Goal: Transaction & Acquisition: Purchase product/service

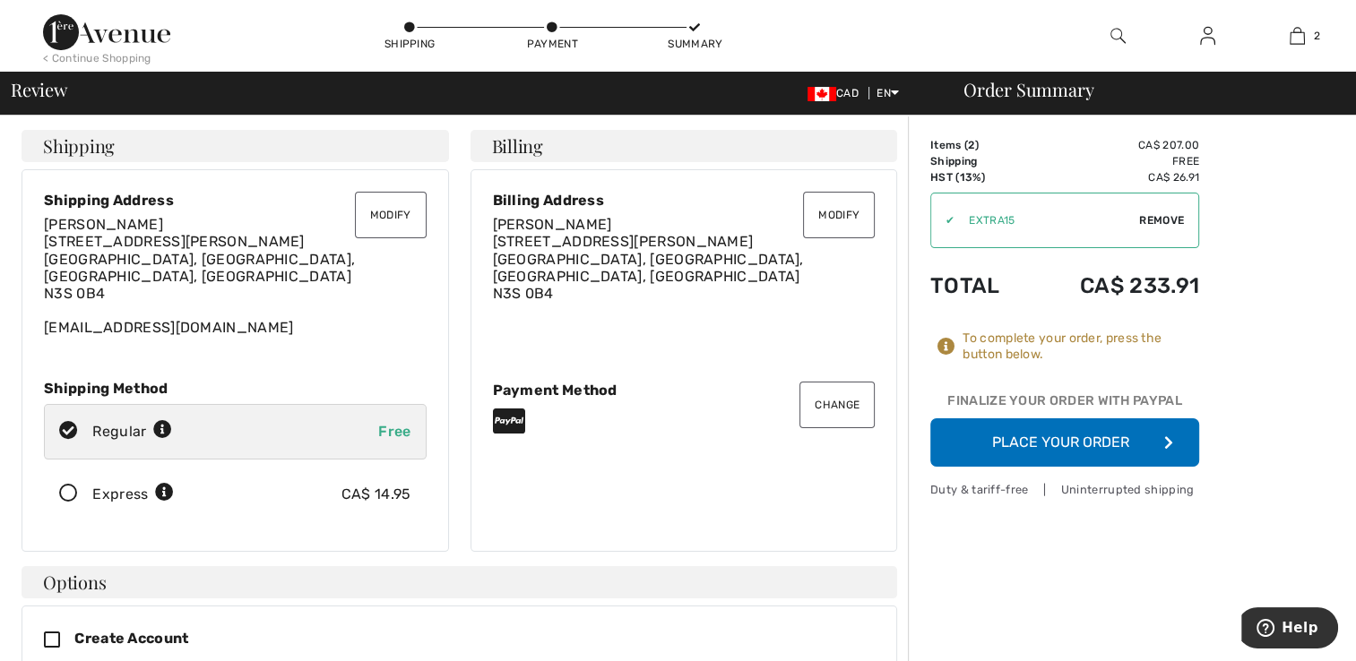
click at [813, 432] on div "Modify Billing Address Sebia Shizha [STREET_ADDRESS][PERSON_NAME] Change Paymen…" at bounding box center [683, 360] width 427 height 383
click at [813, 432] on div "Modify Billing Address Sebia Shizha 99 Barrett Avenue Brantford, Ontario, ON, C…" at bounding box center [683, 360] width 427 height 383
click at [1043, 357] on div "To complete your order, press the button below." at bounding box center [1080, 347] width 237 height 32
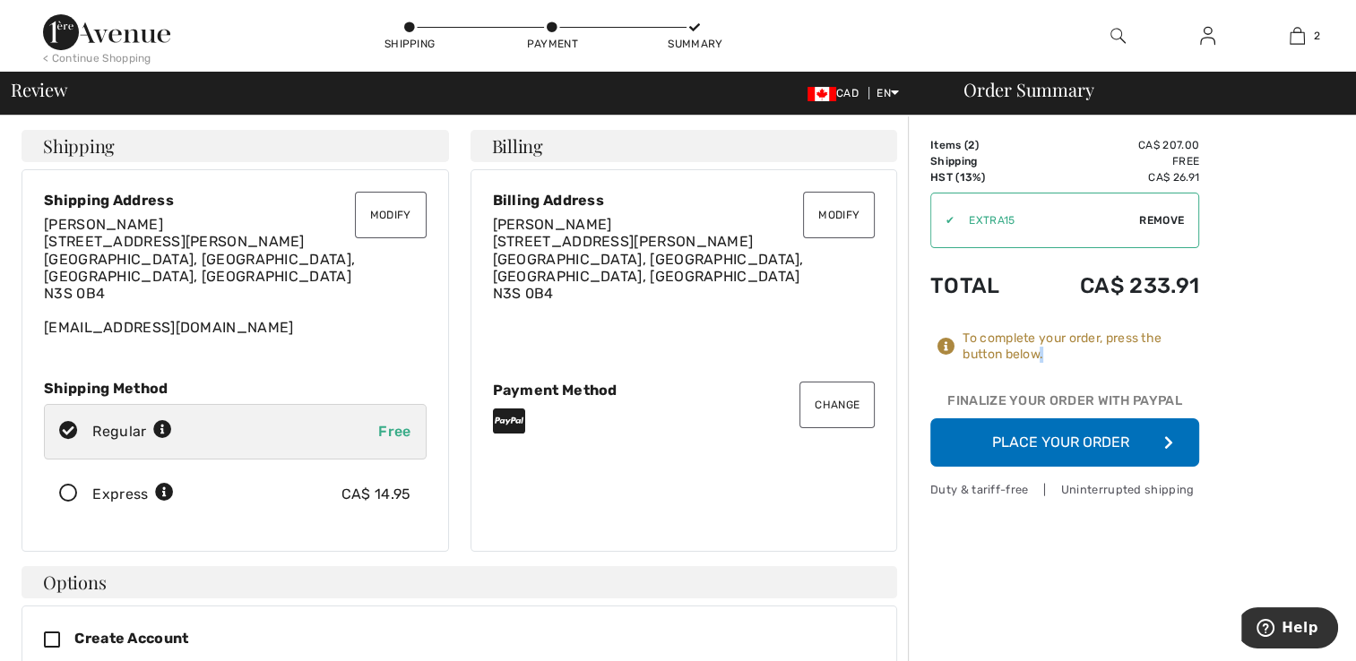
click at [1043, 357] on div "To complete your order, press the button below." at bounding box center [1080, 347] width 237 height 32
drag, startPoint x: 1043, startPoint y: 357, endPoint x: 1043, endPoint y: 314, distance: 43.9
click at [1043, 314] on div "Items ( 2 ) CA$ 207.00 Promo code CA$ 0.00 Shipping Free HST (13%) CA$ 26.91 Ta…" at bounding box center [1064, 302] width 269 height 330
drag, startPoint x: 1043, startPoint y: 314, endPoint x: 1293, endPoint y: 367, distance: 255.7
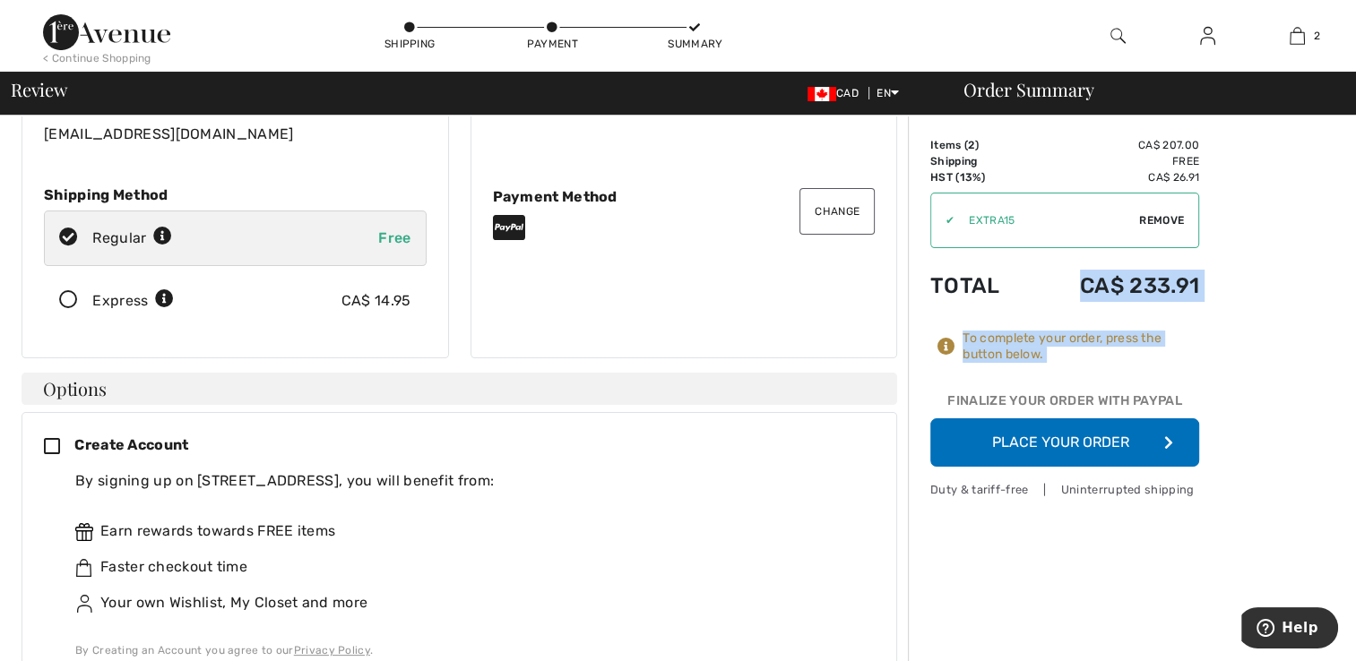
scroll to position [202, 0]
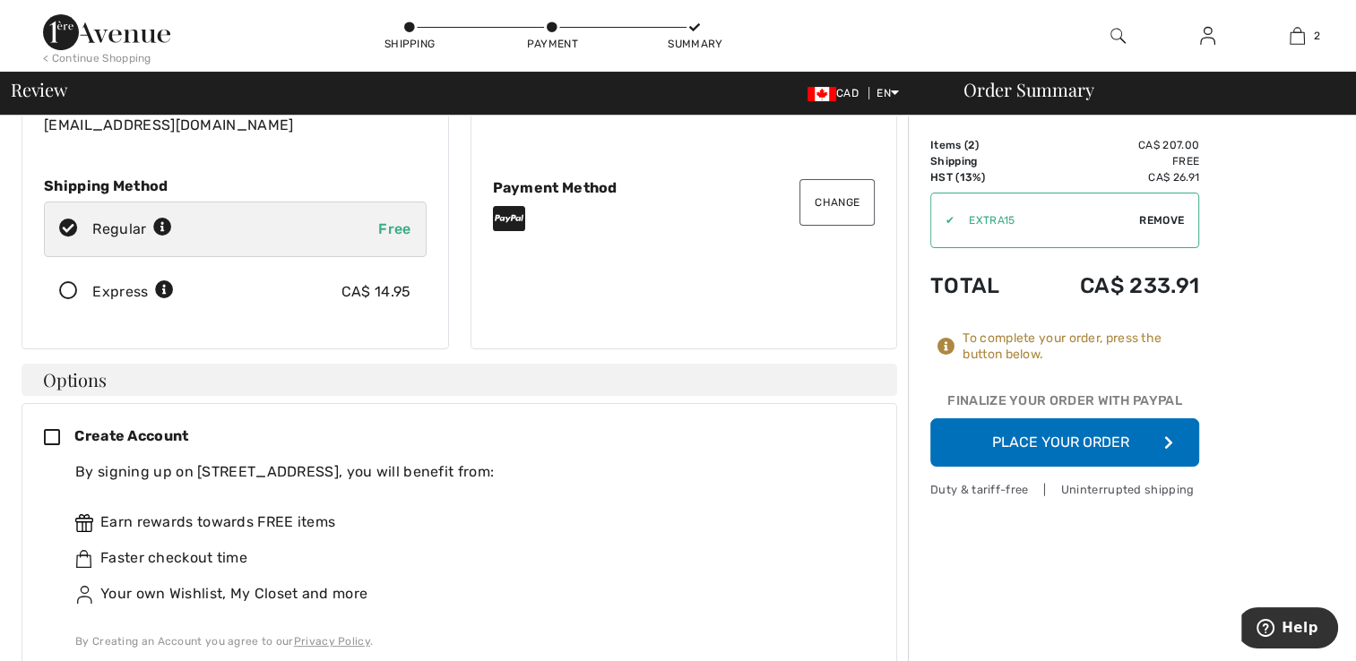
click at [52, 429] on icon at bounding box center [59, 438] width 30 height 19
click at [254, 526] on div "Earn rewards towards FREE items Faster checkout time Your own Wishlist, My Clos…" at bounding box center [468, 558] width 786 height 151
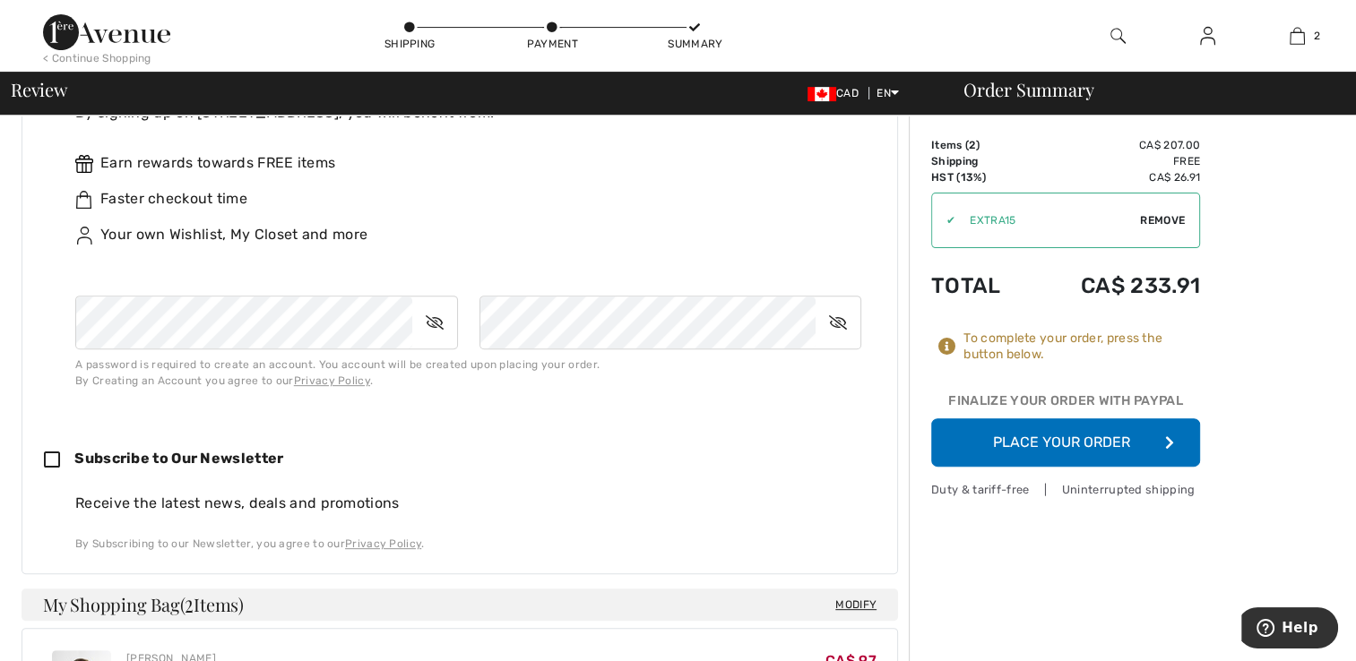
scroll to position [573, 0]
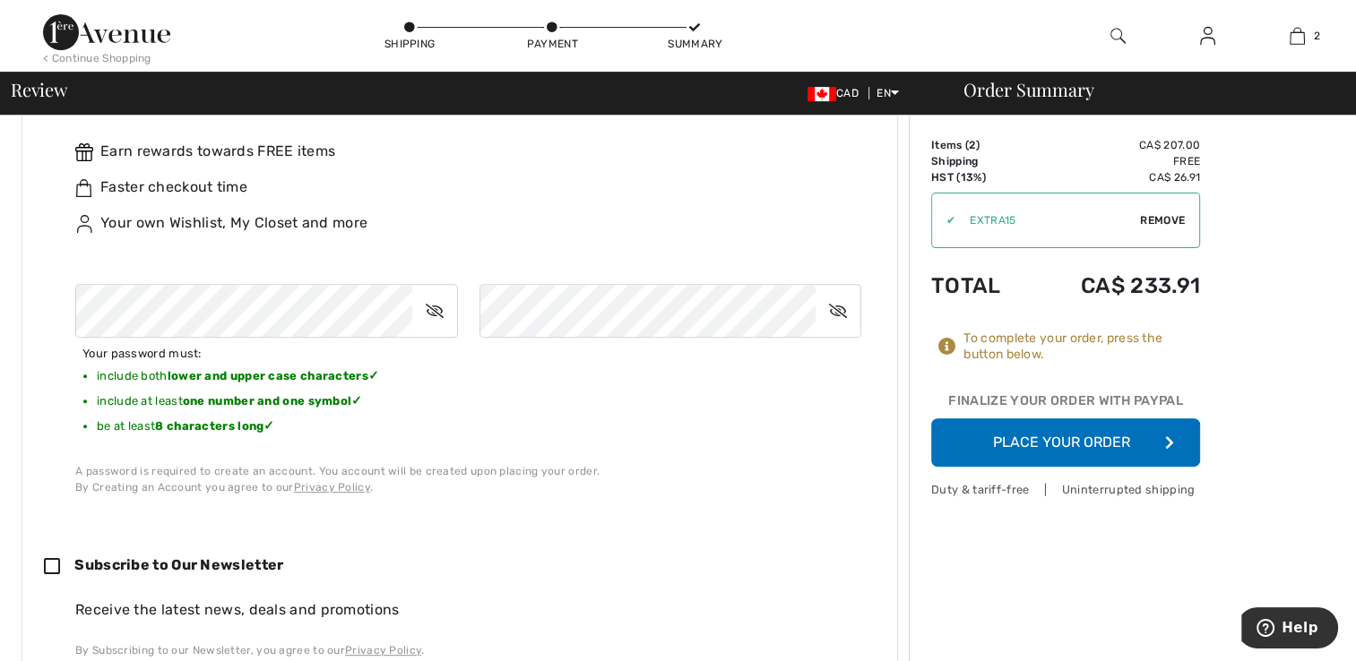
click at [444, 292] on icon at bounding box center [434, 310] width 45 height 41
click at [846, 292] on icon at bounding box center [837, 310] width 45 height 41
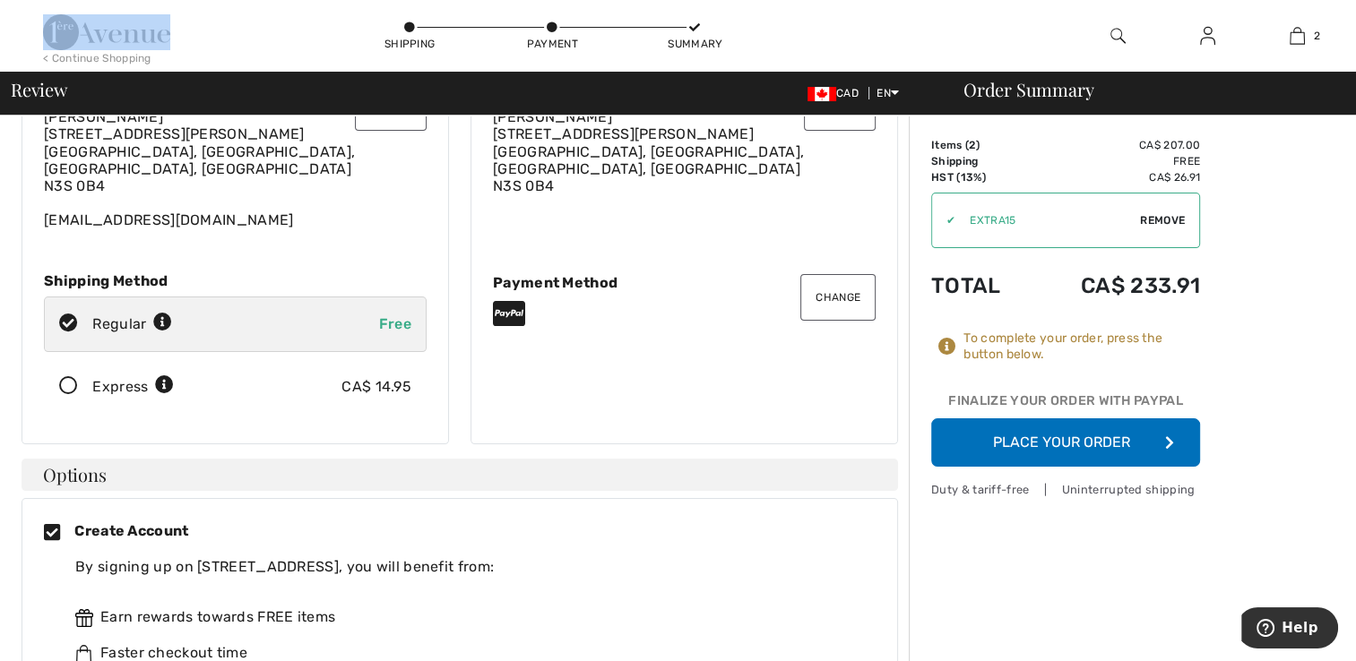
scroll to position [0, 0]
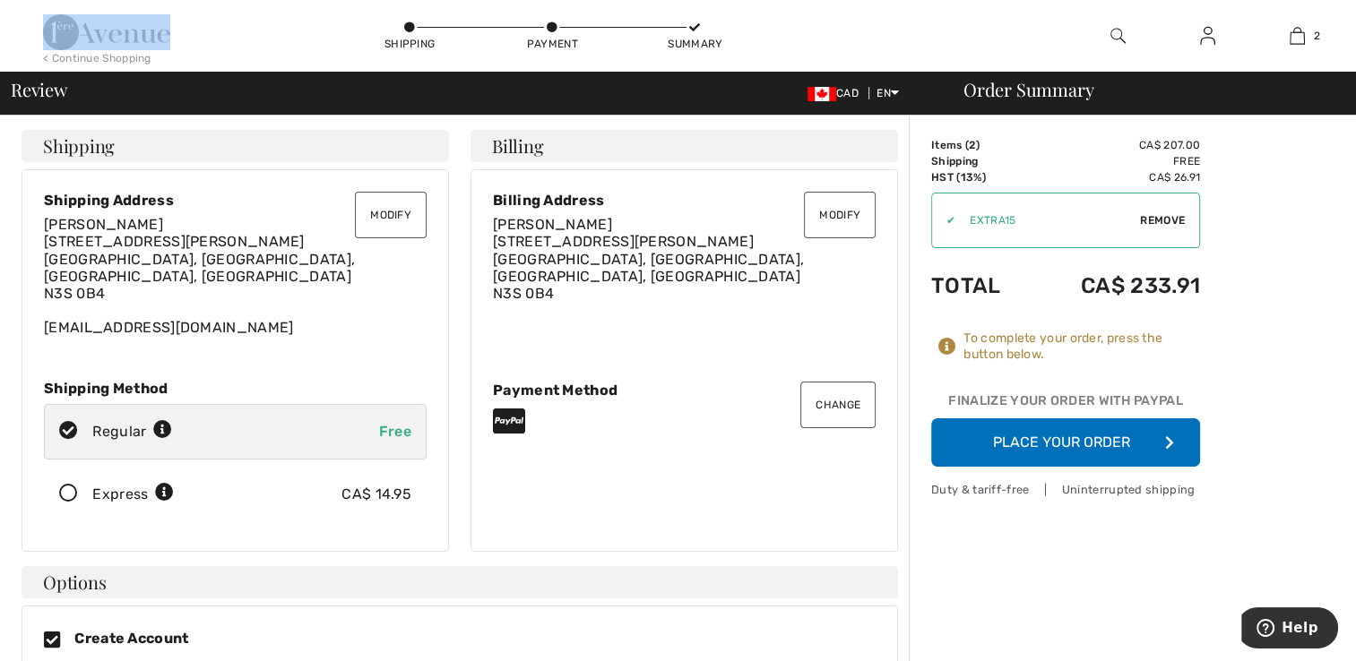
drag, startPoint x: 187, startPoint y: 41, endPoint x: 75, endPoint y: 34, distance: 112.2
click at [75, 34] on div "< Continue Shopping Shipping Payment Summary 2 Added to Bag Joseph Ribkoff Stri…" at bounding box center [678, 36] width 1356 height 72
drag, startPoint x: 1353, startPoint y: 656, endPoint x: 1032, endPoint y: 615, distance: 323.3
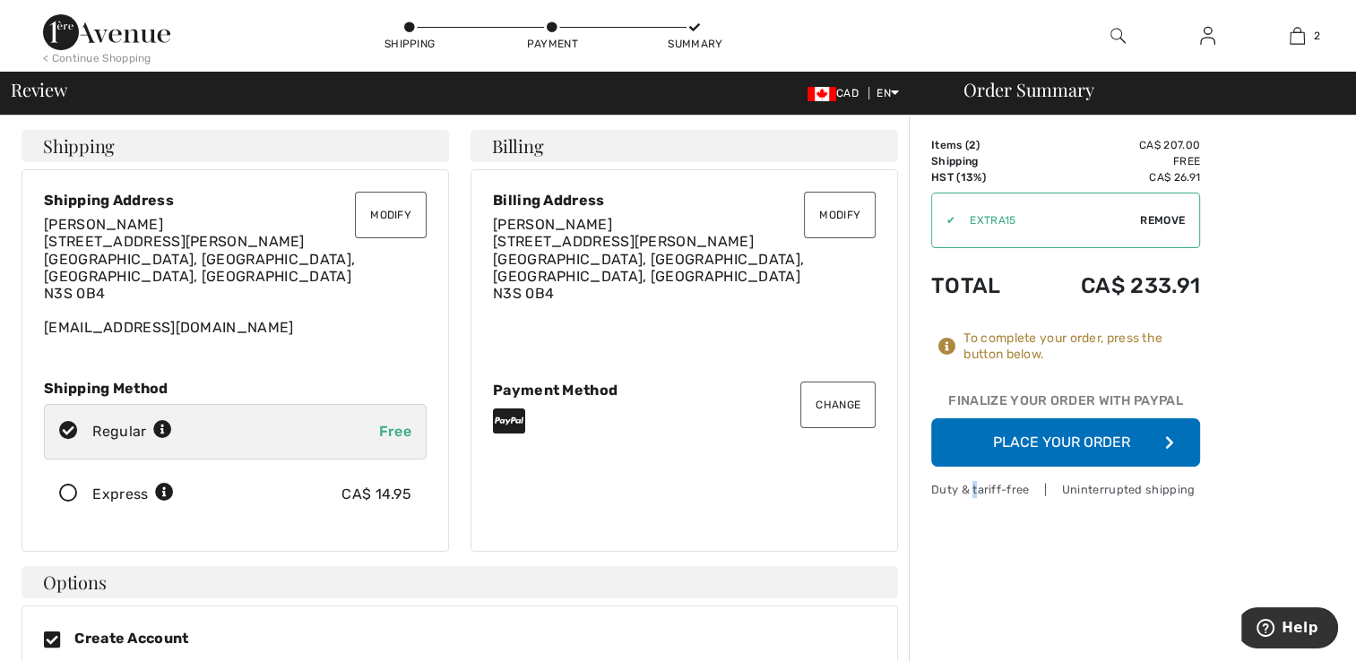
drag, startPoint x: 1032, startPoint y: 615, endPoint x: 973, endPoint y: 619, distance: 59.2
drag, startPoint x: 185, startPoint y: 30, endPoint x: 73, endPoint y: 43, distance: 112.7
click at [73, 43] on div "< Continue Shopping Shipping Payment Summary 2 Added to Bag Joseph Ribkoff Stri…" at bounding box center [678, 36] width 1356 height 72
drag, startPoint x: 73, startPoint y: 43, endPoint x: 65, endPoint y: 80, distance: 37.6
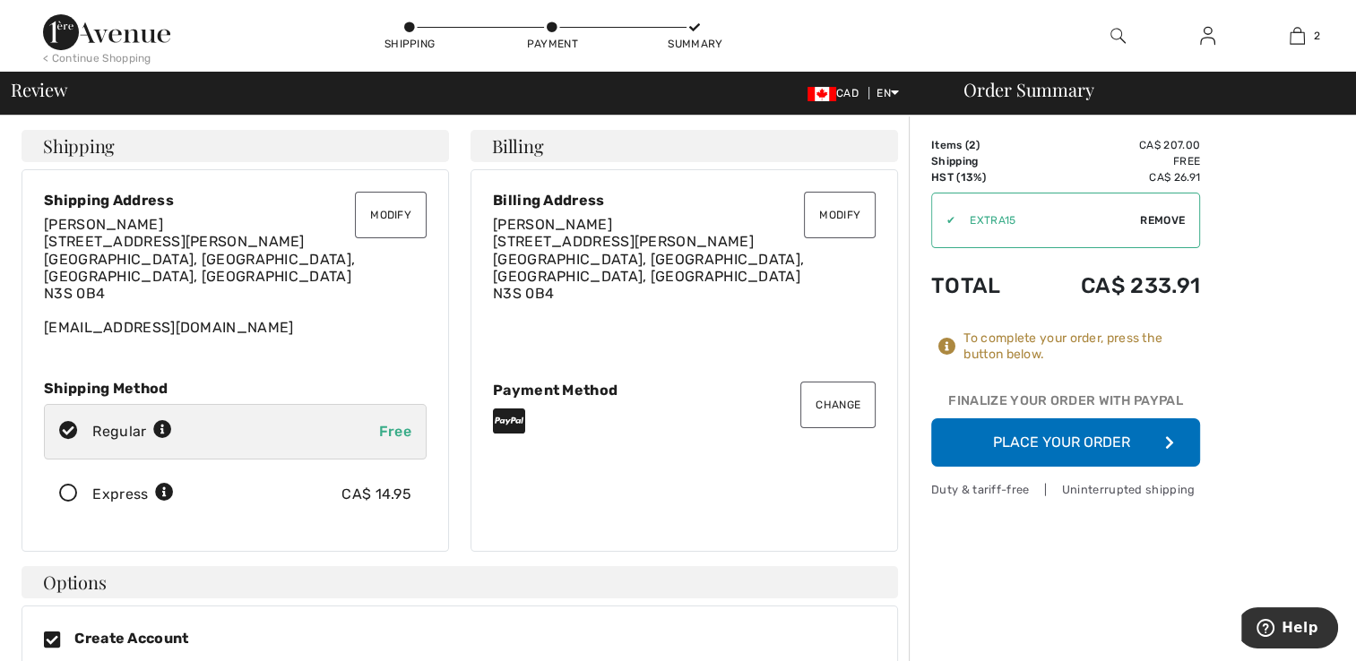
click at [65, 81] on span "Review" at bounding box center [39, 90] width 56 height 18
drag, startPoint x: 65, startPoint y: 80, endPoint x: 189, endPoint y: 21, distance: 137.0
click at [189, 21] on div "< Continue Shopping Shipping Payment Summary 2 Added to Bag Joseph Ribkoff Stri…" at bounding box center [678, 36] width 1356 height 72
drag, startPoint x: 173, startPoint y: 30, endPoint x: 47, endPoint y: 38, distance: 126.5
click at [47, 38] on div "< Continue Shopping Shipping Payment Summary 2 Added to Bag Joseph Ribkoff Stri…" at bounding box center [678, 36] width 1356 height 72
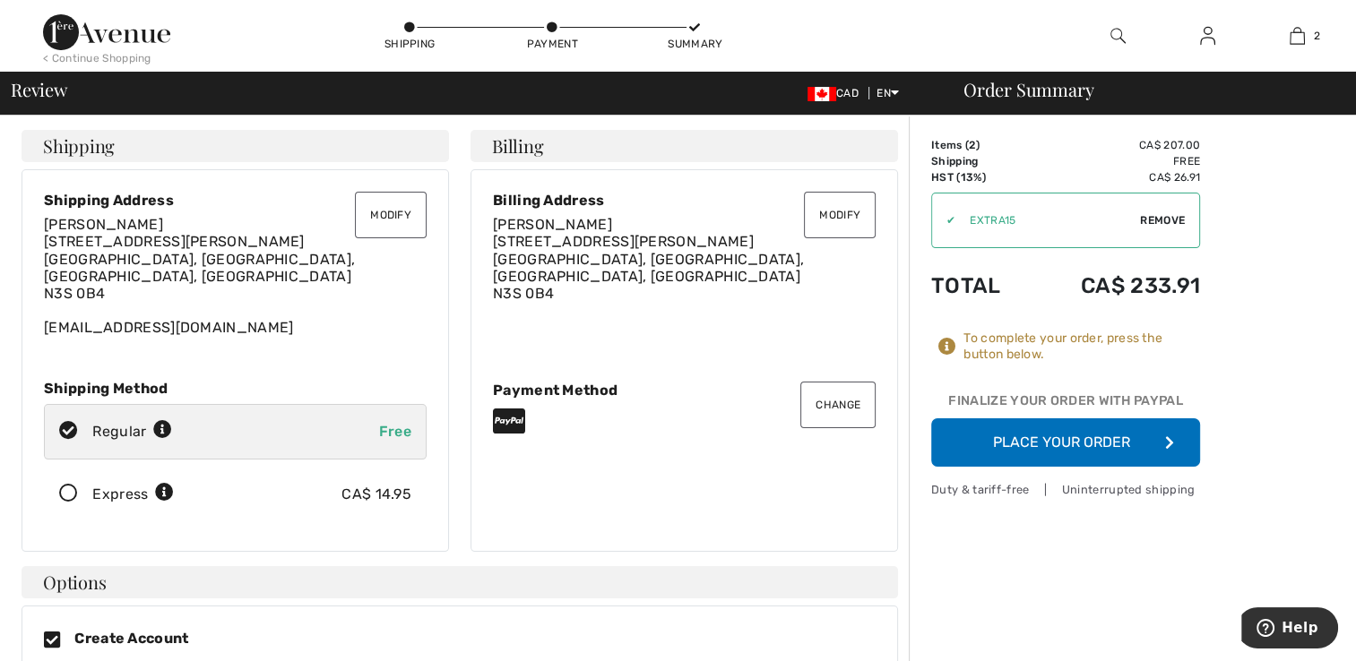
click at [294, 28] on div "Shipping Payment Summary" at bounding box center [552, 36] width 678 height 72
click at [892, 89] on icon at bounding box center [895, 92] width 8 height 13
click at [892, 91] on icon at bounding box center [895, 92] width 8 height 13
click at [715, 407] on div at bounding box center [684, 421] width 383 height 29
click at [823, 390] on button "Change" at bounding box center [837, 405] width 75 height 47
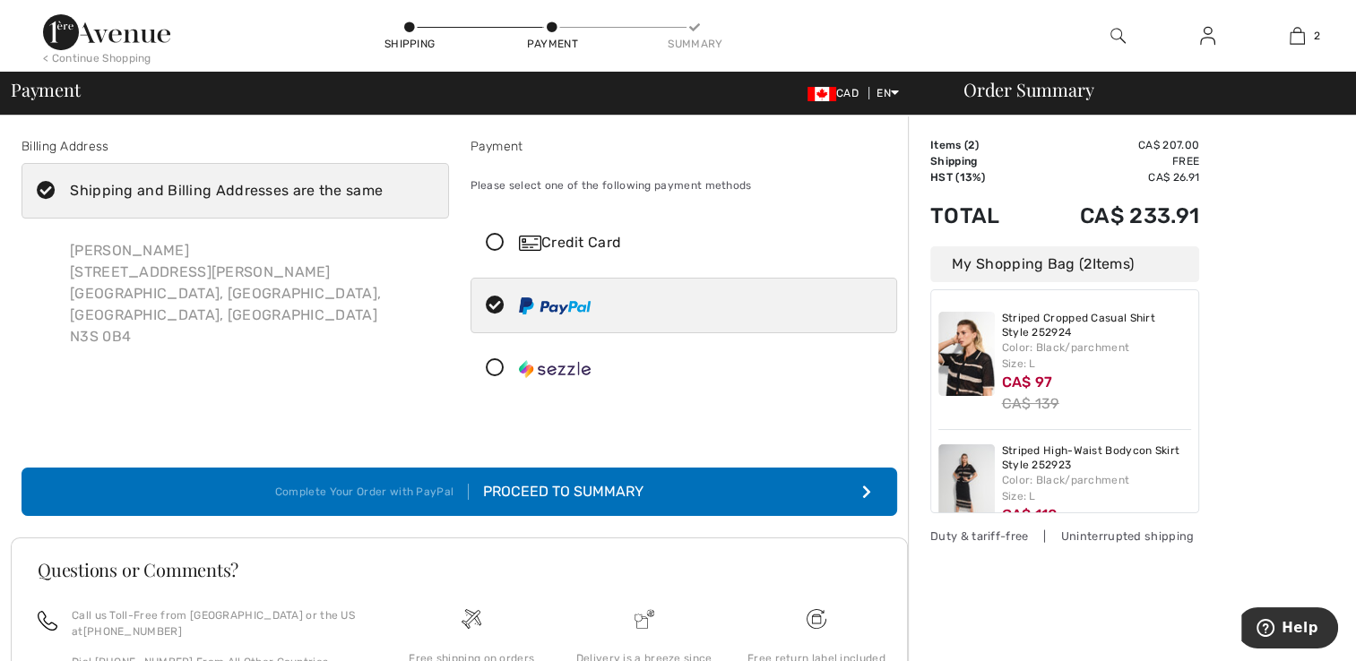
click at [50, 190] on icon at bounding box center [45, 191] width 47 height 19
click at [383, 190] on input "Shipping and Billing Addresses are the same" at bounding box center [389, 191] width 12 height 54
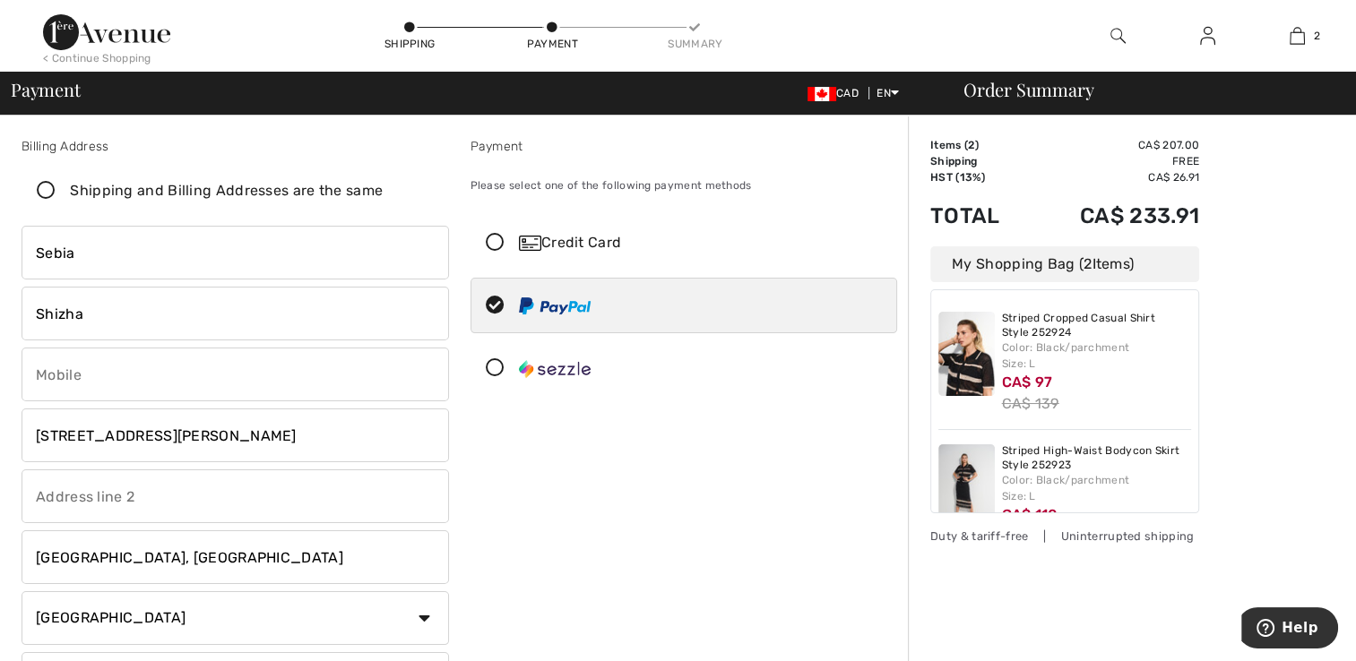
checkbox input "false"
click at [693, 469] on div "Payment Please select one of the following payment methods Credit Card" at bounding box center [684, 455] width 449 height 637
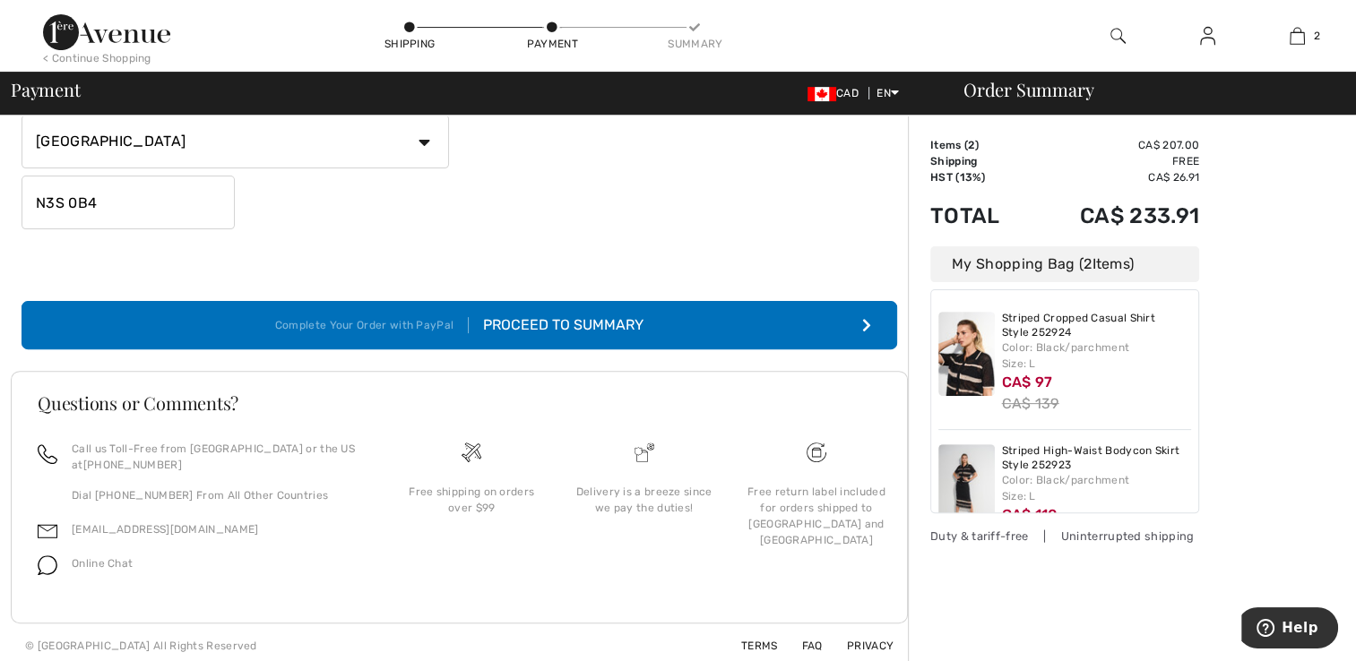
scroll to position [543, 0]
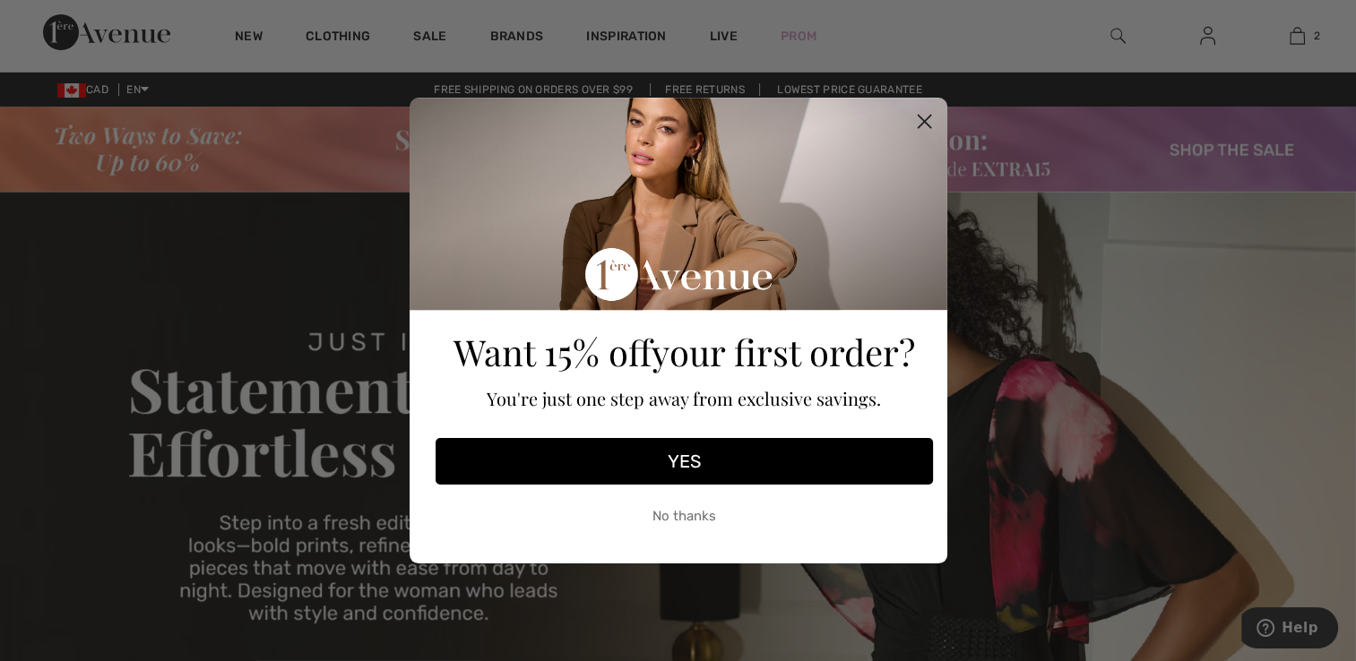
click at [695, 460] on button "YES" at bounding box center [683, 461] width 497 height 47
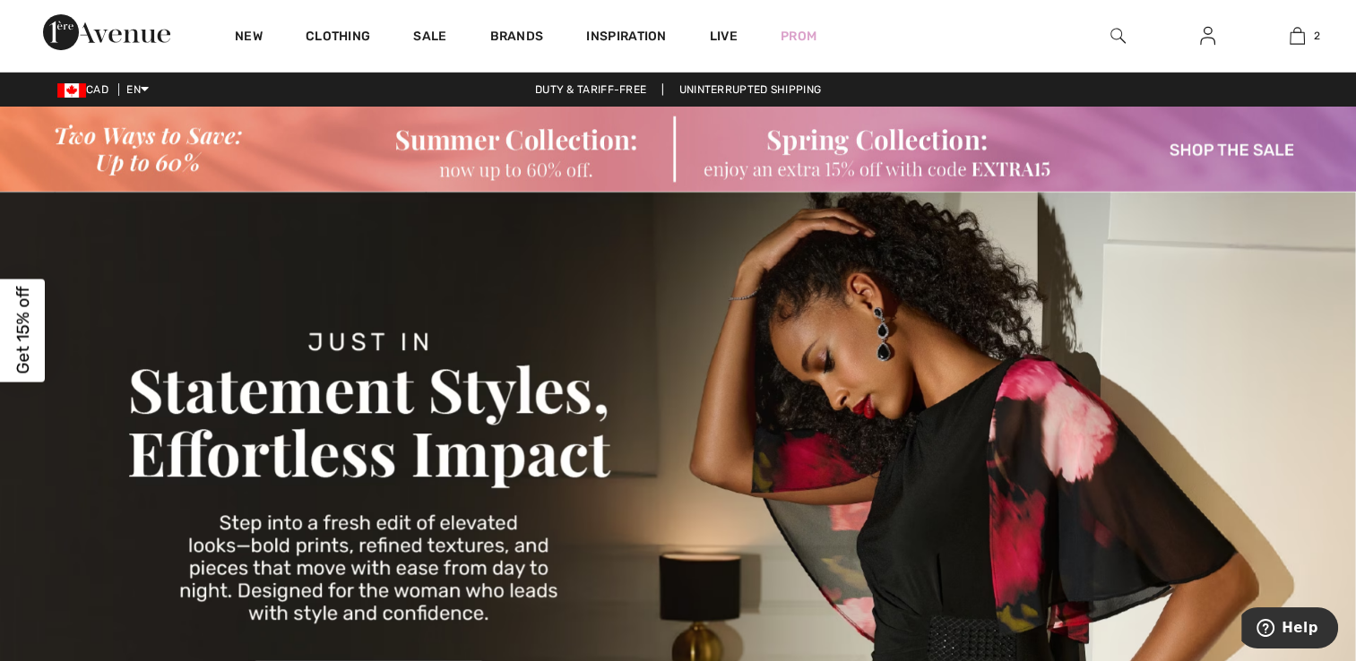
click at [799, 40] on link "Prom" at bounding box center [798, 36] width 36 height 19
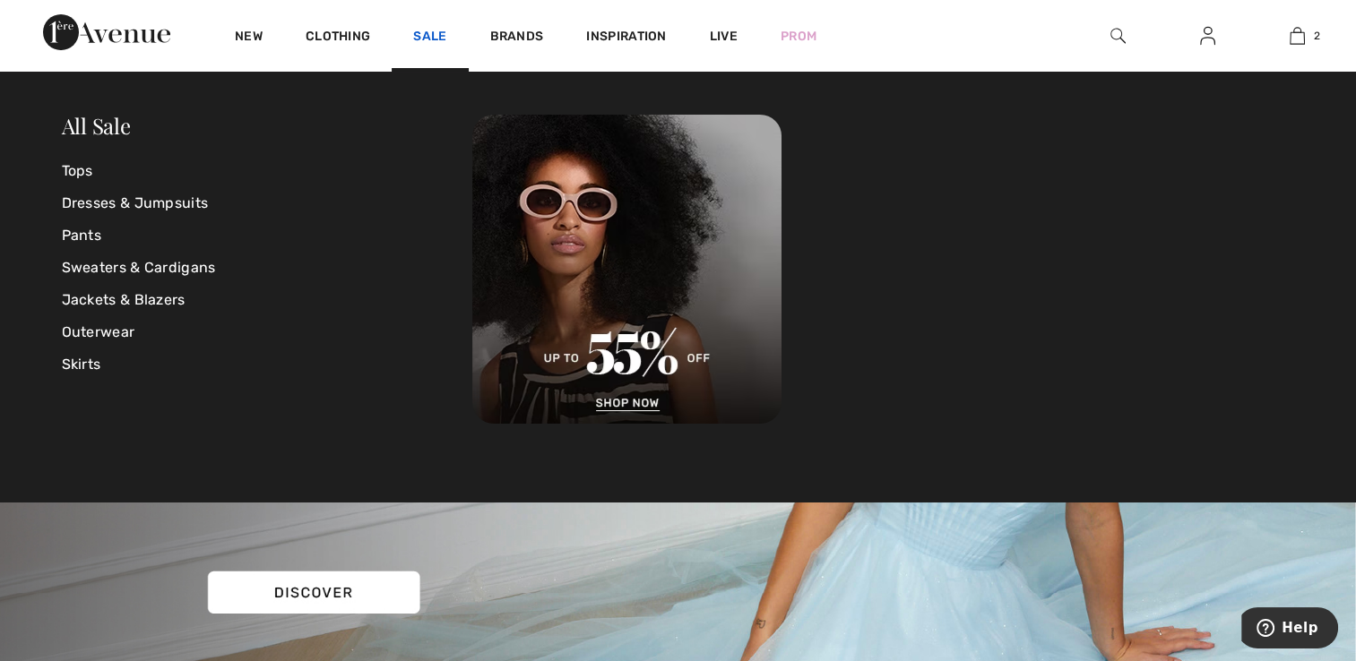
click at [426, 41] on link "Sale" at bounding box center [429, 38] width 33 height 19
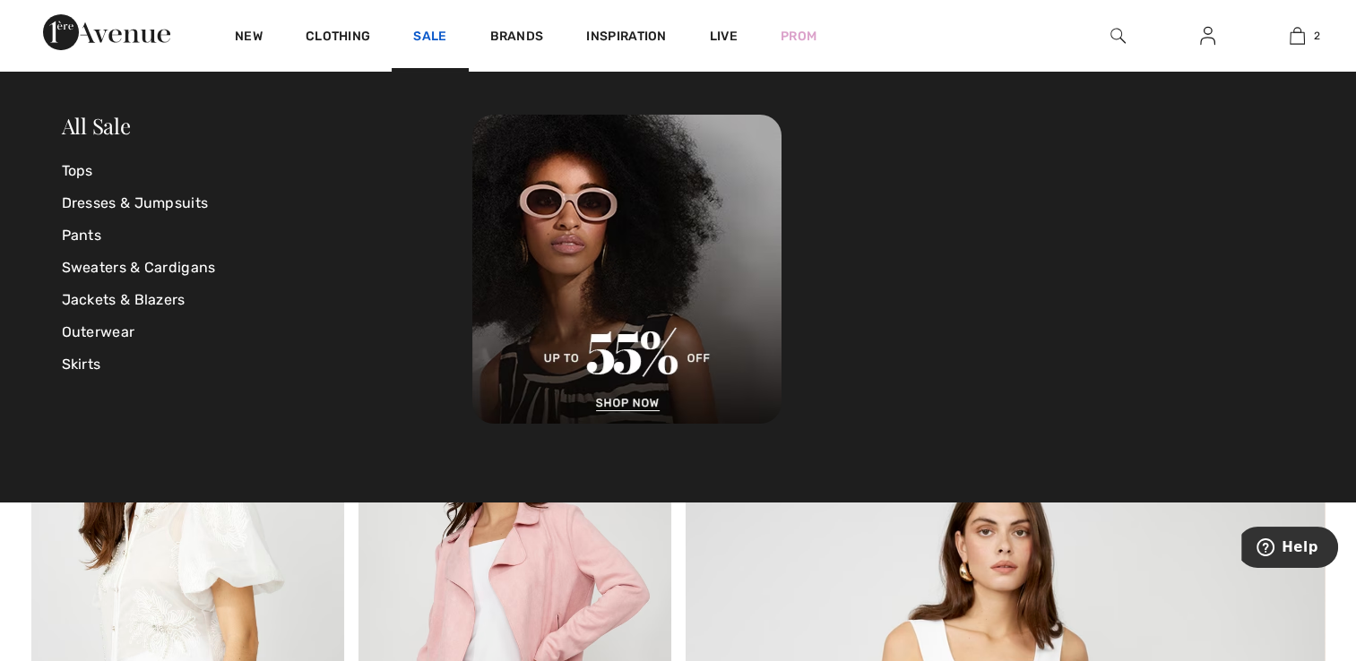
click at [426, 30] on link "Sale" at bounding box center [429, 38] width 33 height 19
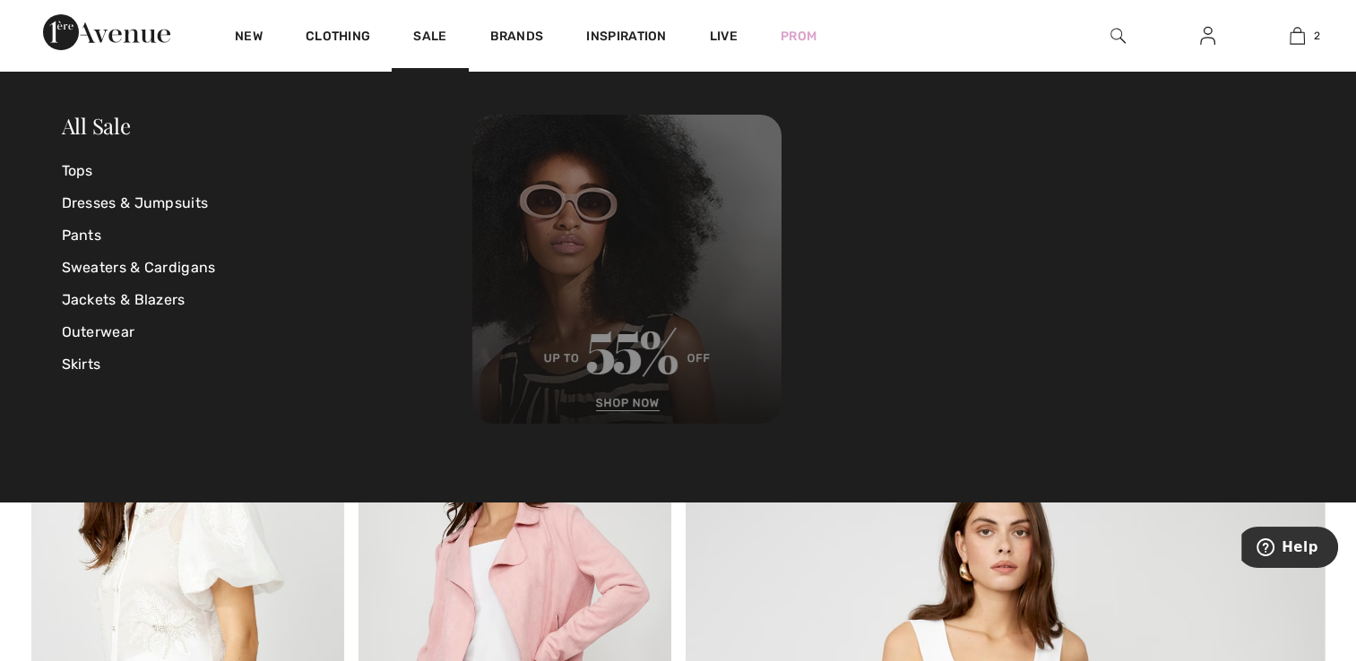
click at [637, 403] on img at bounding box center [626, 269] width 309 height 309
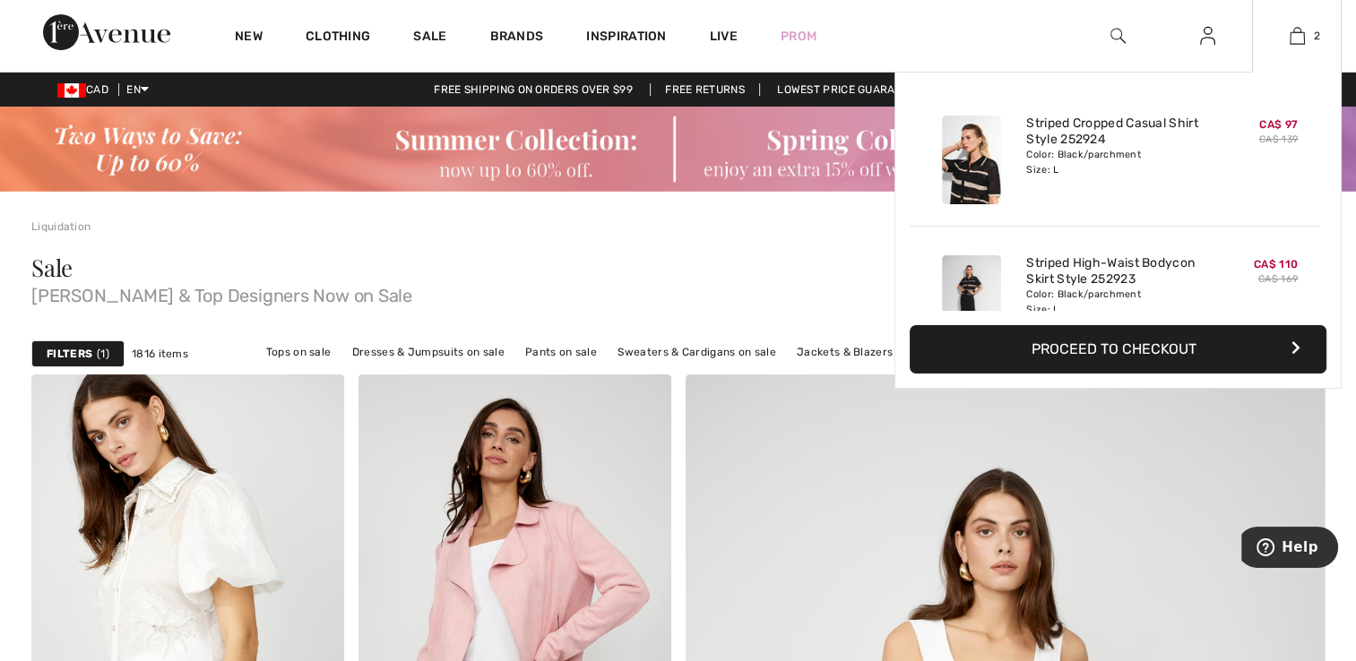
click at [1100, 344] on button "Proceed to Checkout" at bounding box center [1117, 349] width 417 height 48
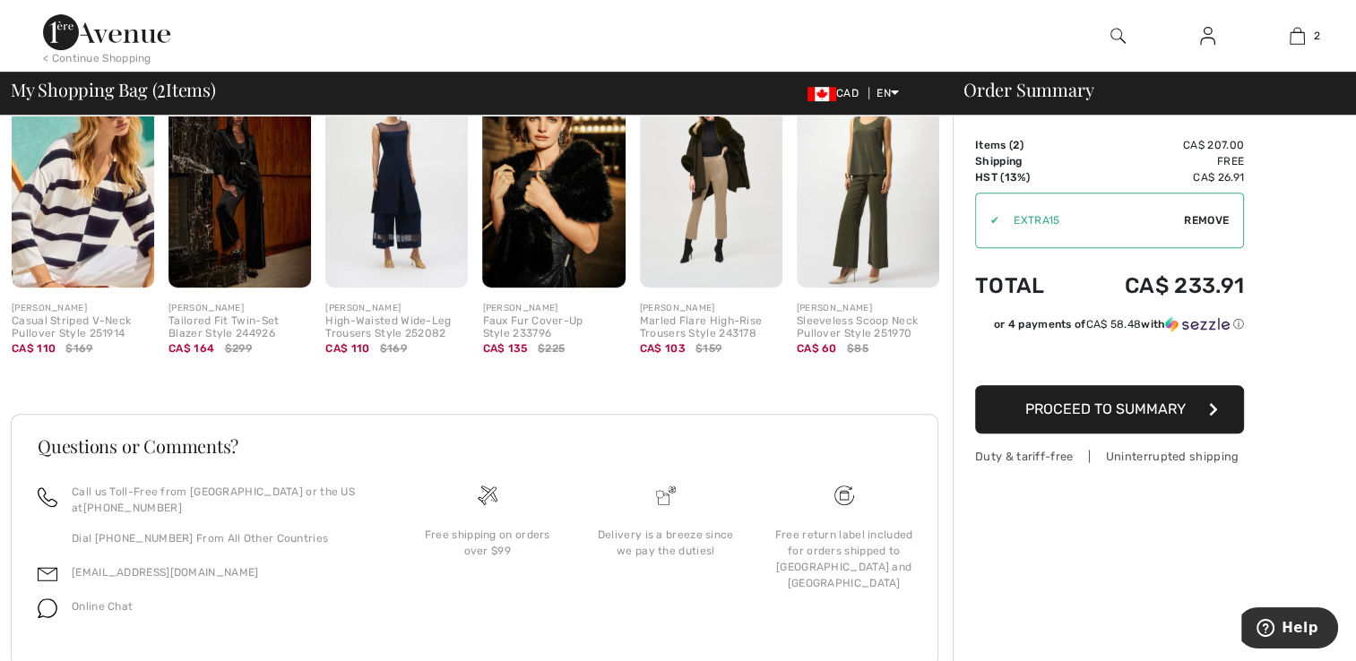
scroll to position [838, 0]
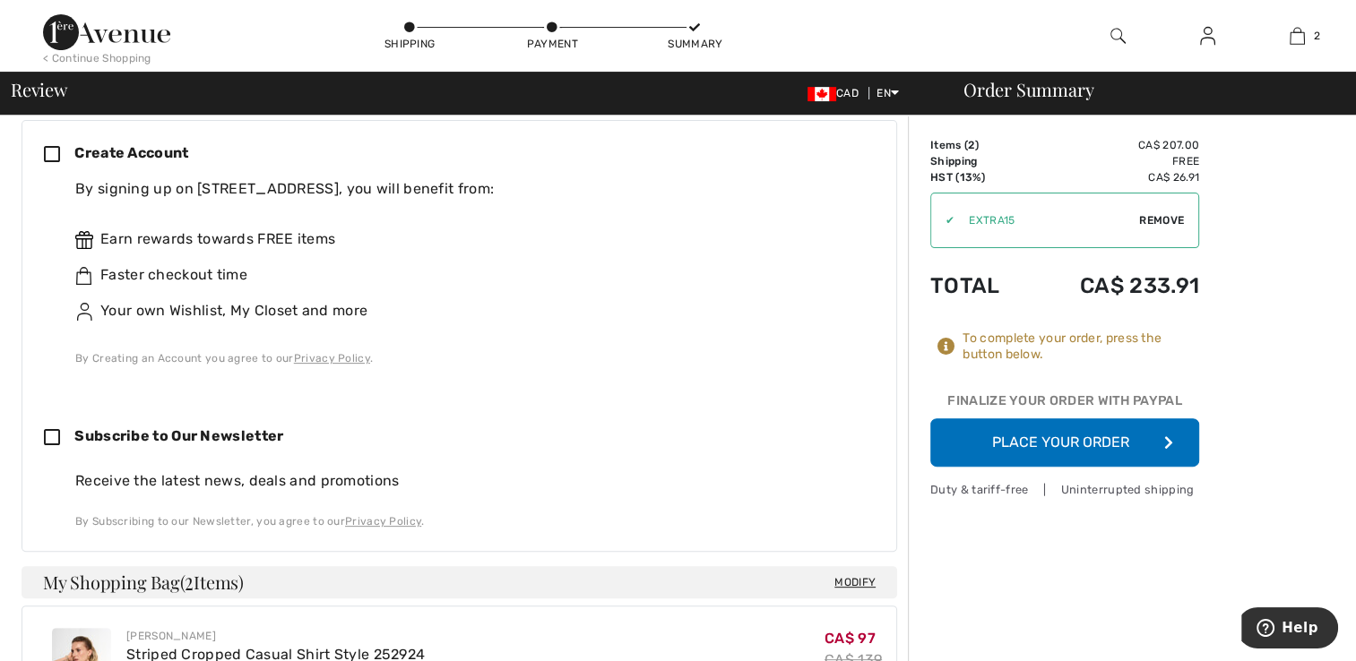
scroll to position [426, 0]
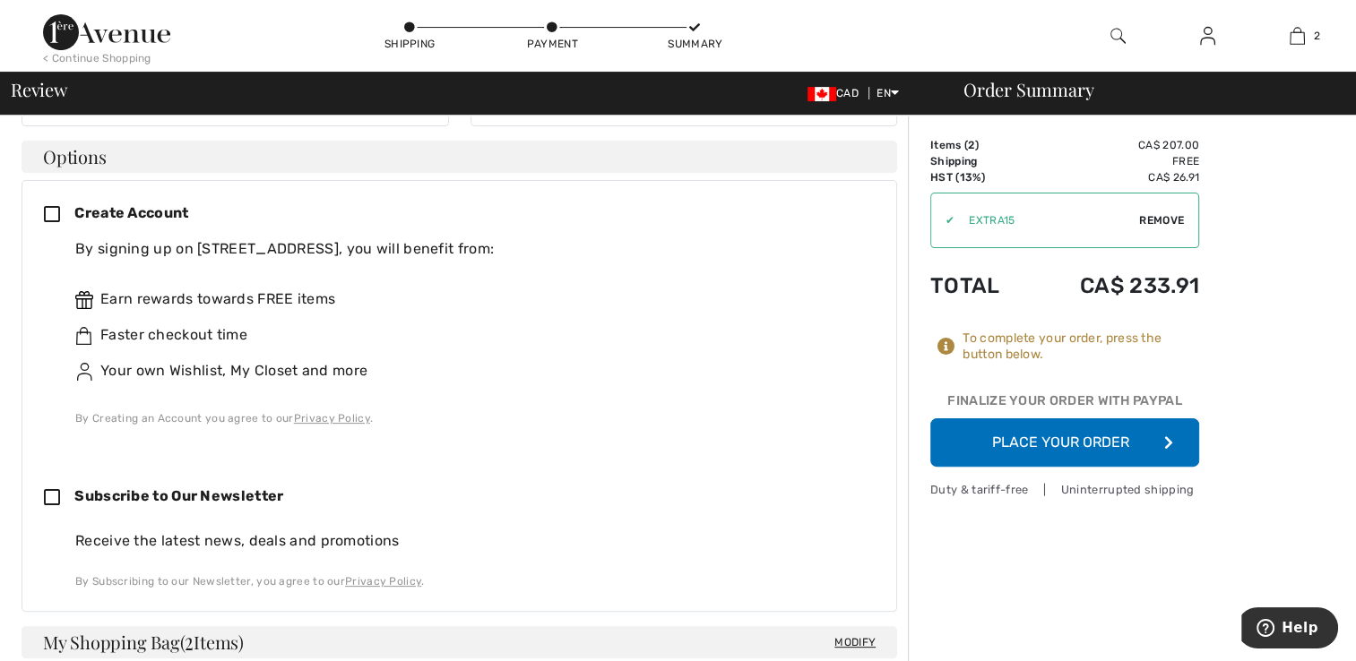
click at [54, 489] on icon at bounding box center [59, 498] width 30 height 19
checkbox input "true"
click at [58, 206] on icon at bounding box center [59, 215] width 30 height 19
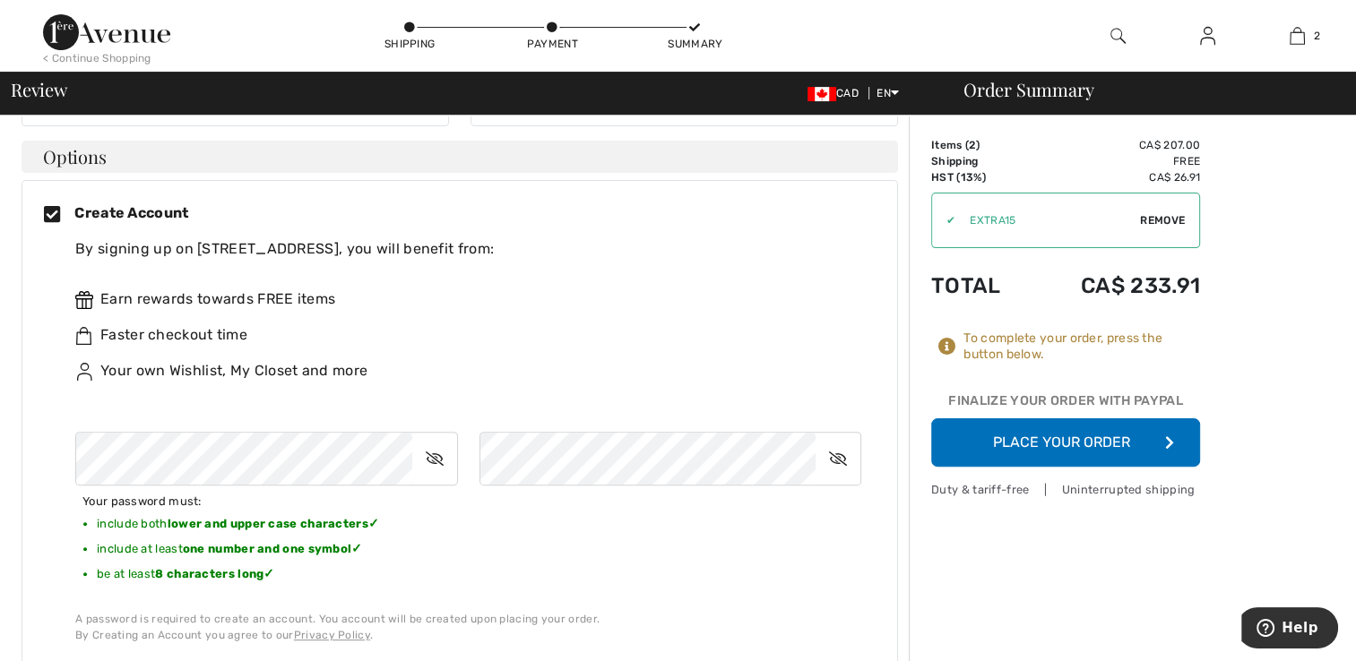
click at [661, 568] on div "Your password must: include both lower and upper case characters ✓ include at l…" at bounding box center [468, 529] width 786 height 195
click at [429, 438] on icon at bounding box center [434, 458] width 45 height 41
click at [429, 438] on icon at bounding box center [435, 458] width 43 height 41
click at [831, 443] on icon at bounding box center [837, 458] width 45 height 41
click at [831, 443] on icon at bounding box center [838, 458] width 43 height 41
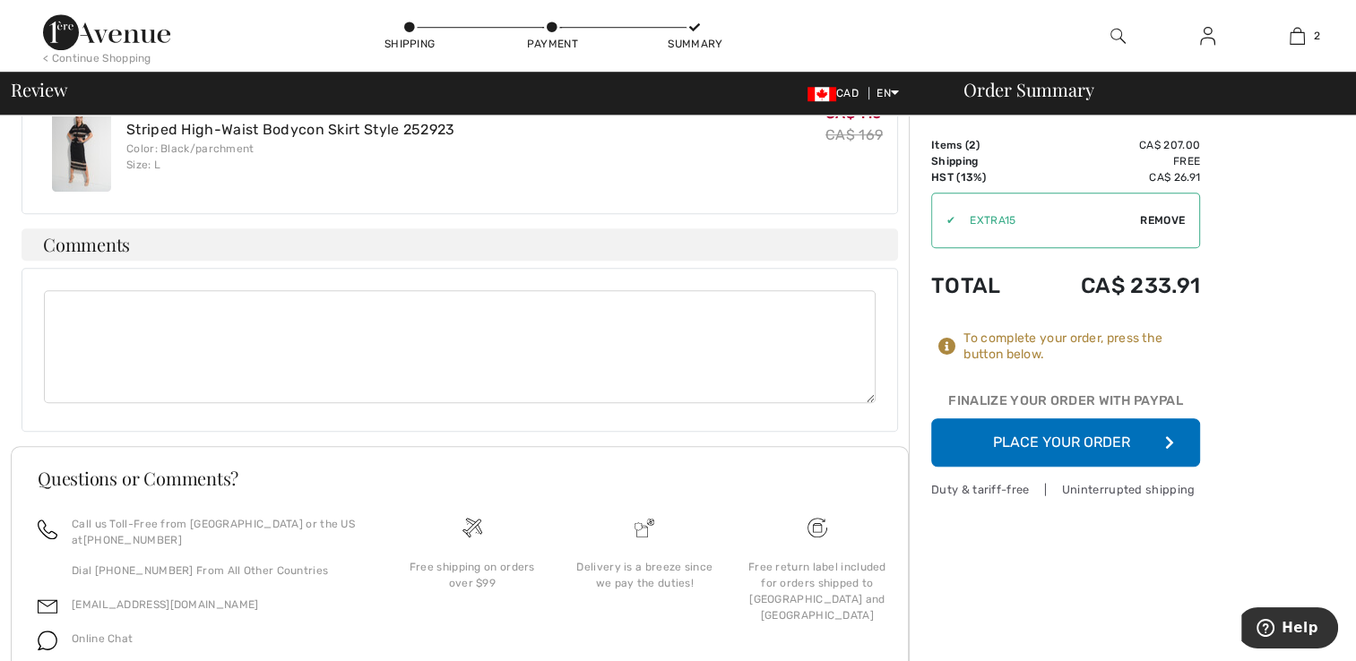
scroll to position [1407, 0]
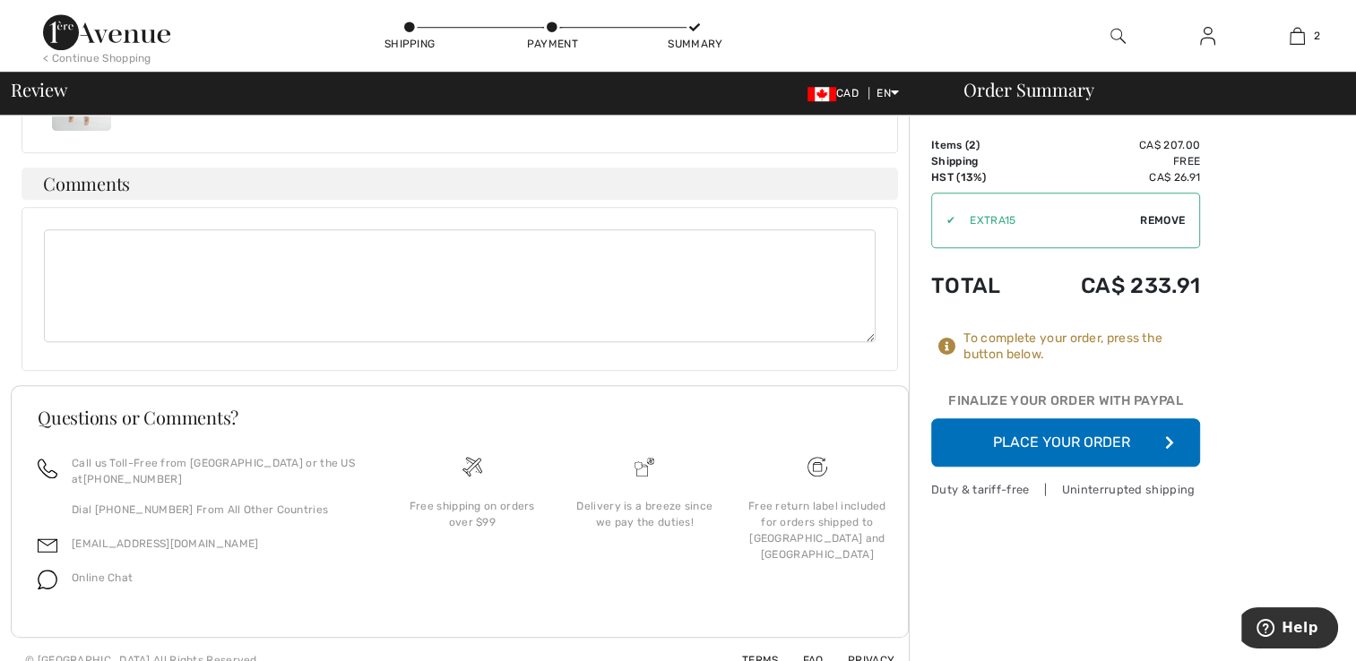
click at [1099, 446] on button "Place Your Order" at bounding box center [1065, 442] width 269 height 48
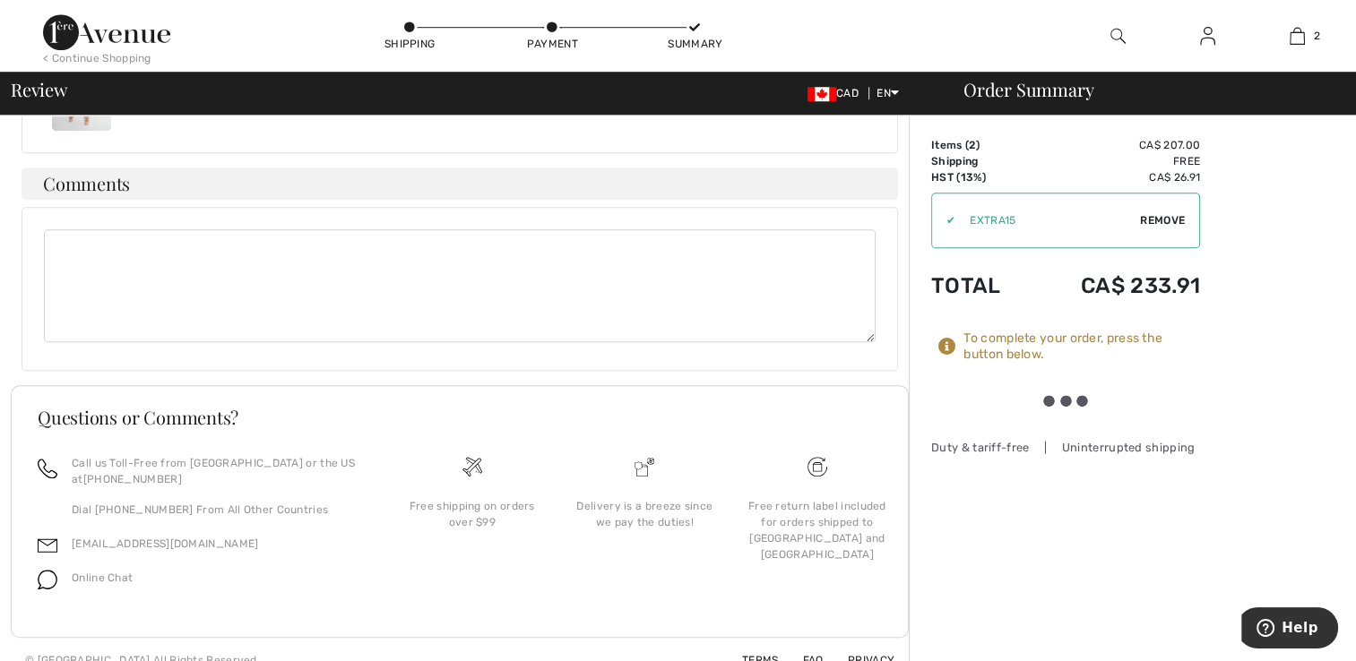
click at [1114, 209] on div "✔ Apply Remove" at bounding box center [1065, 221] width 269 height 56
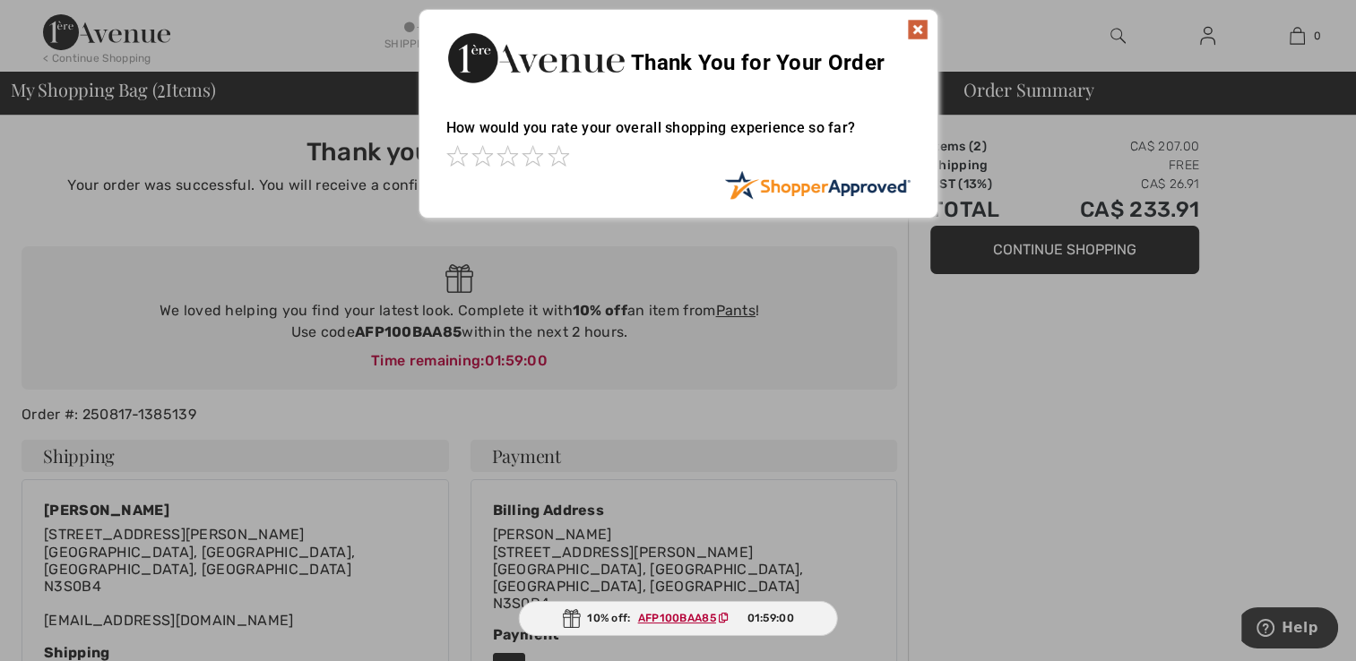
click at [914, 27] on img at bounding box center [918, 30] width 22 height 22
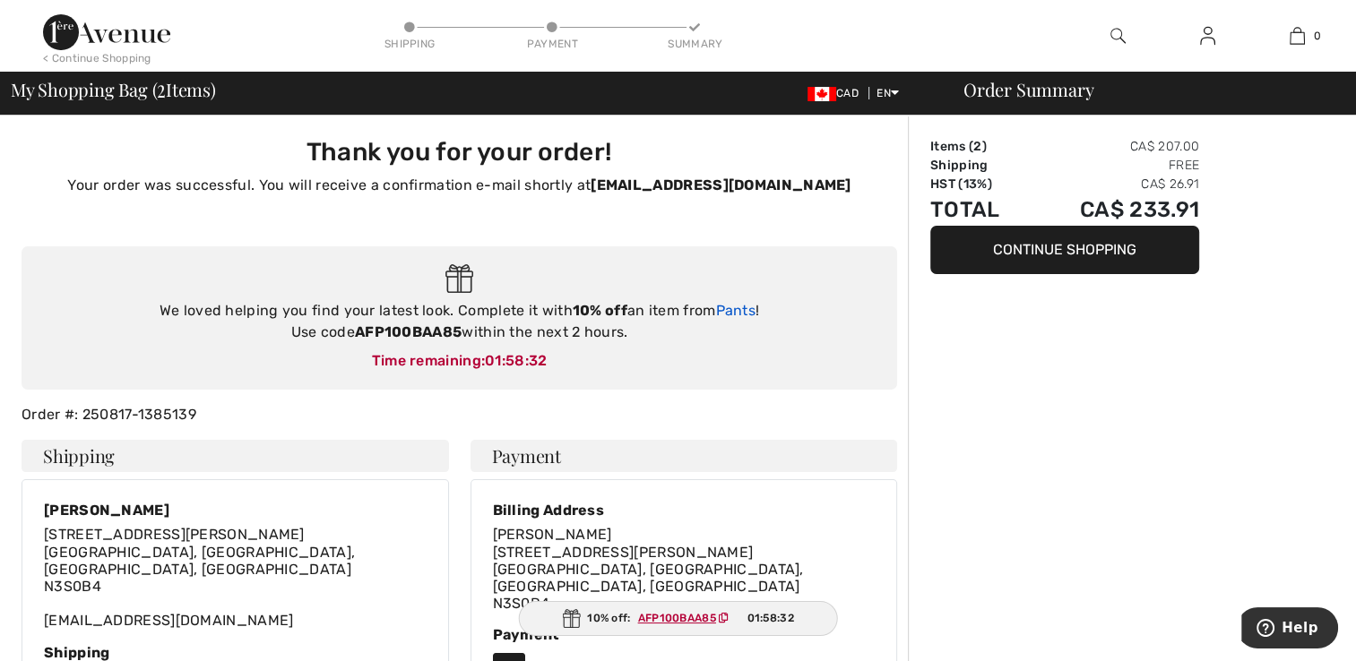
click at [735, 312] on link "Pants" at bounding box center [735, 310] width 40 height 17
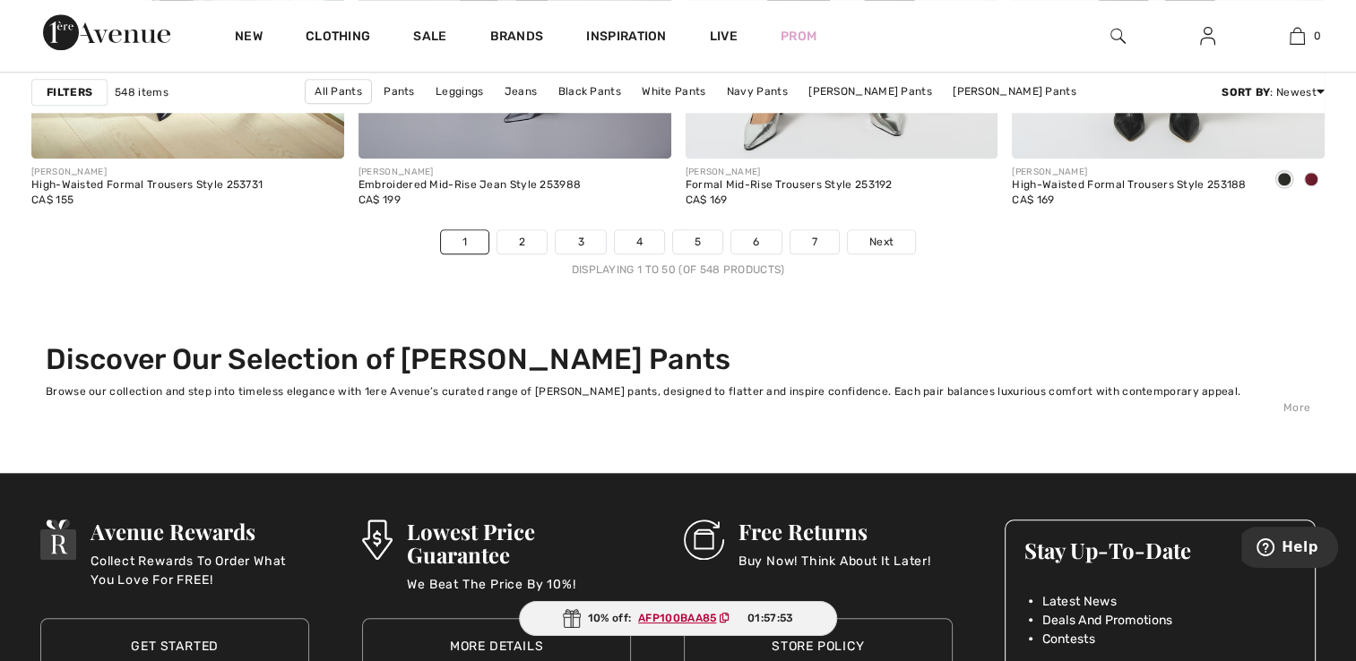
scroll to position [8588, 0]
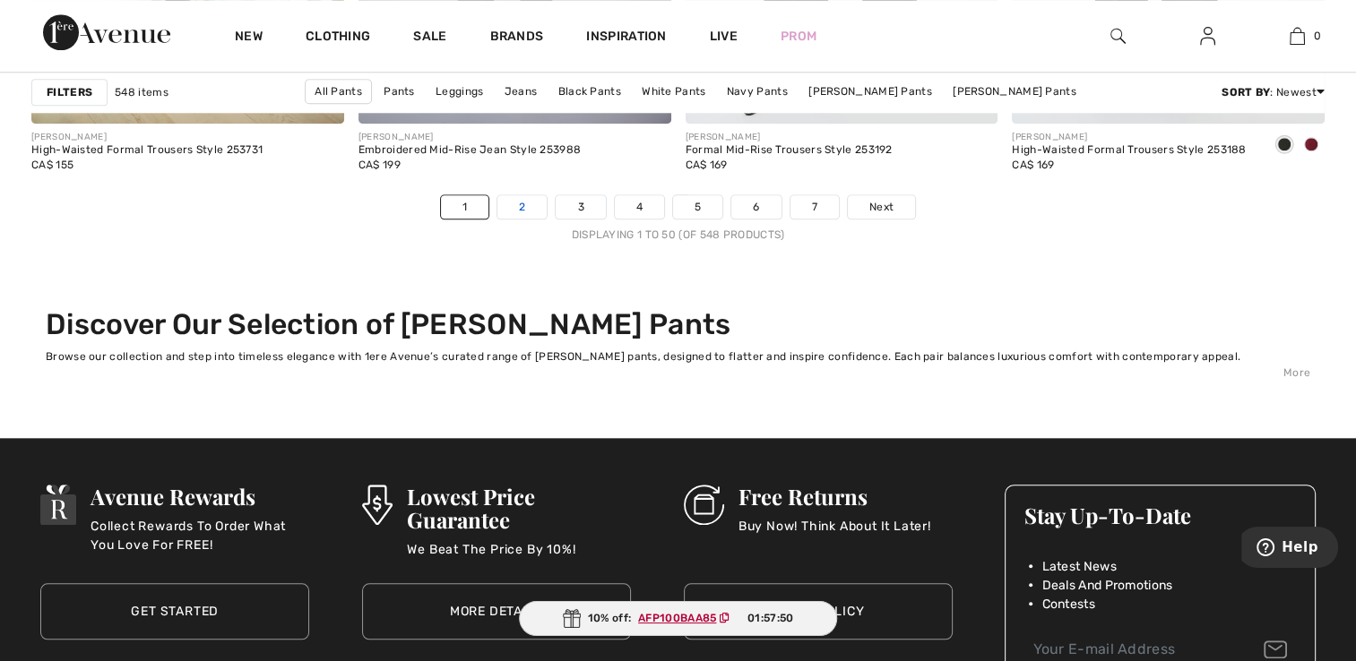
click at [523, 208] on link "2" at bounding box center [521, 206] width 49 height 23
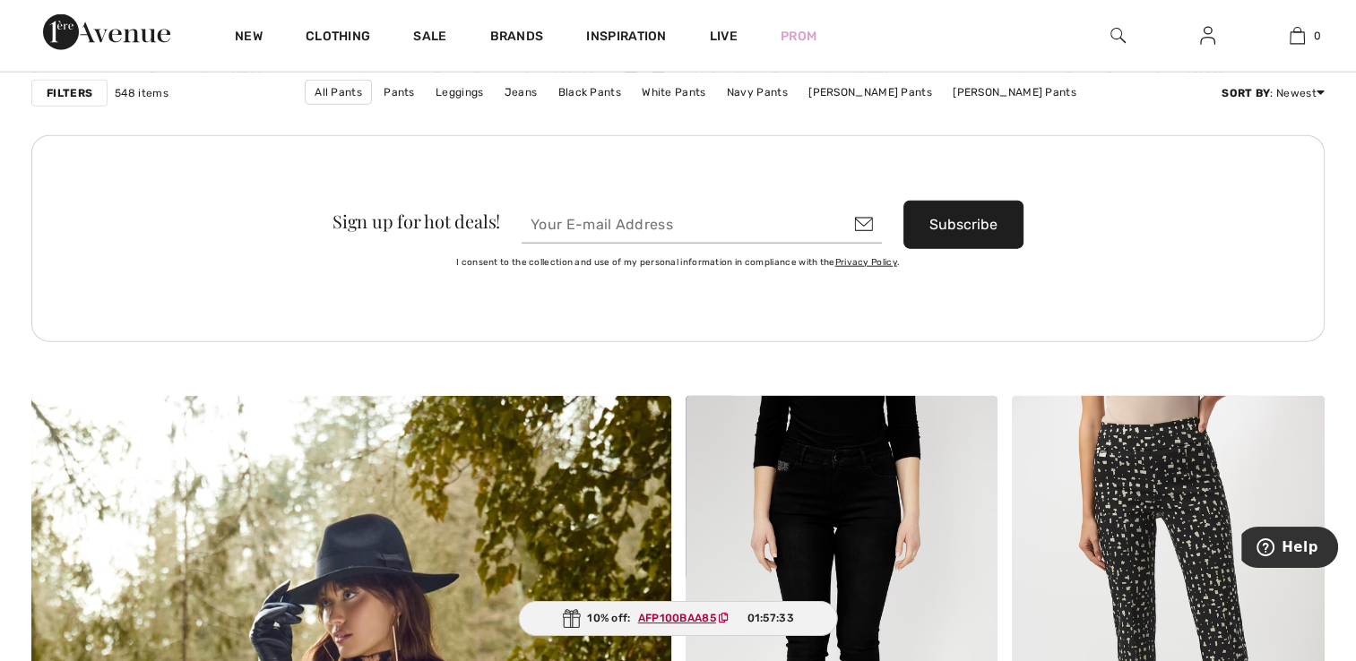
scroll to position [4396, 0]
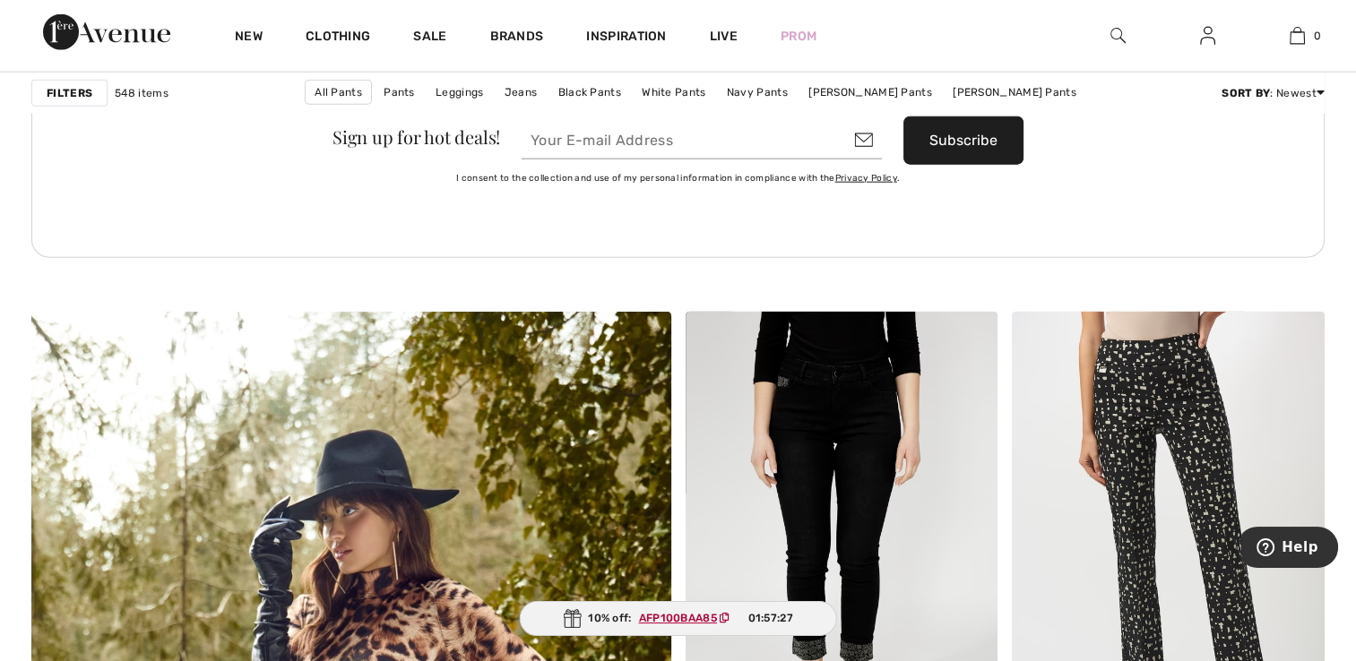
drag, startPoint x: 1360, startPoint y: 653, endPoint x: 1082, endPoint y: 289, distance: 457.6
click at [1082, 289] on div "Sign up for hot deals! Subscribe I consent to the collection and use of my pers…" at bounding box center [677, 174] width 1293 height 246
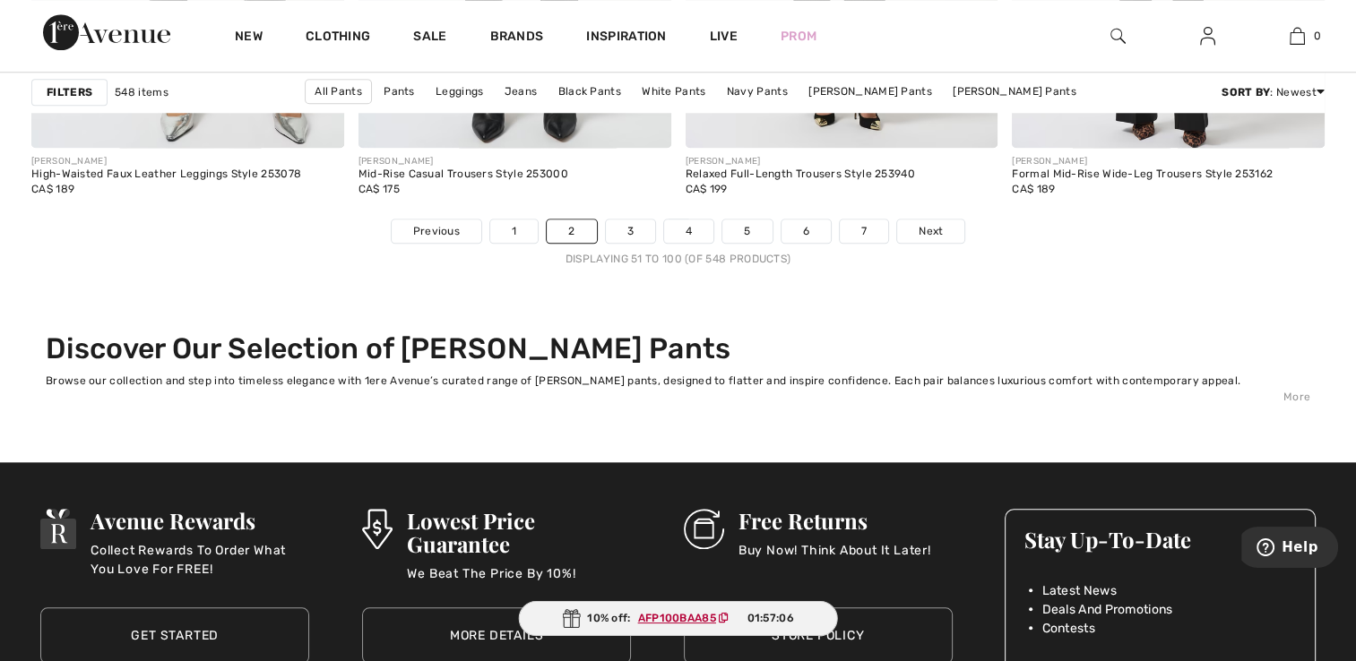
scroll to position [8611, 0]
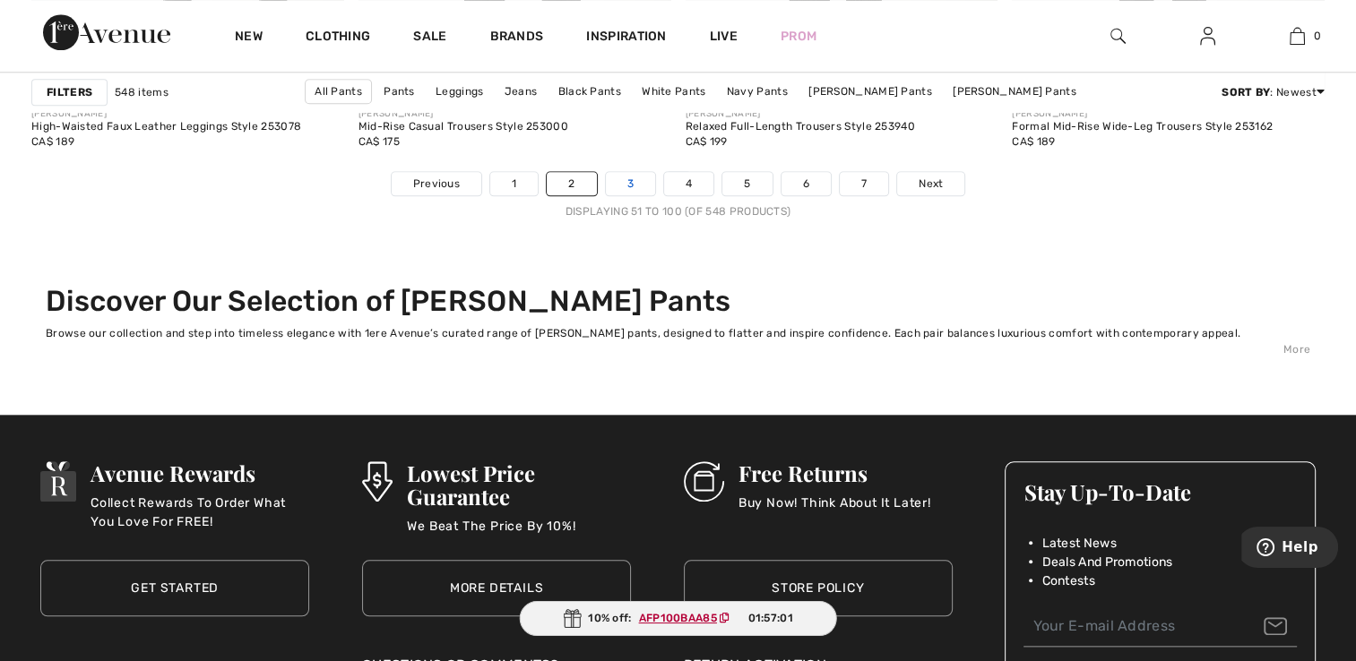
click at [631, 177] on link "3" at bounding box center [630, 183] width 49 height 23
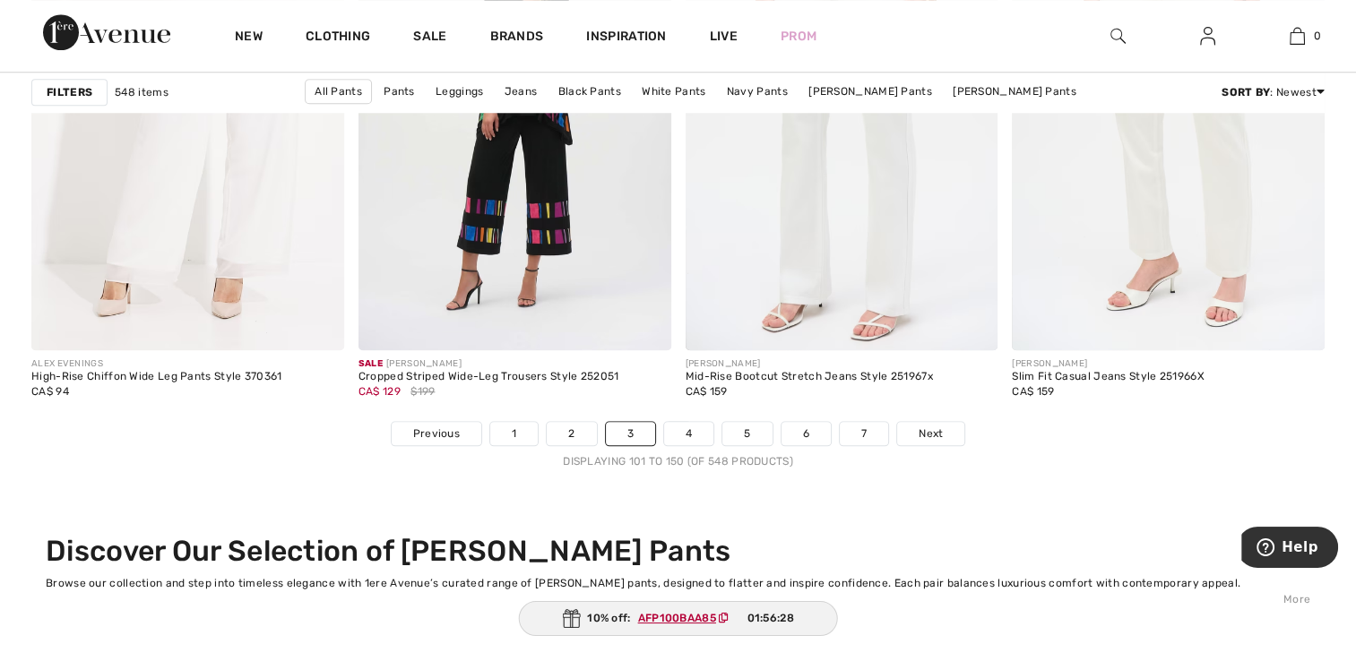
scroll to position [8505, 0]
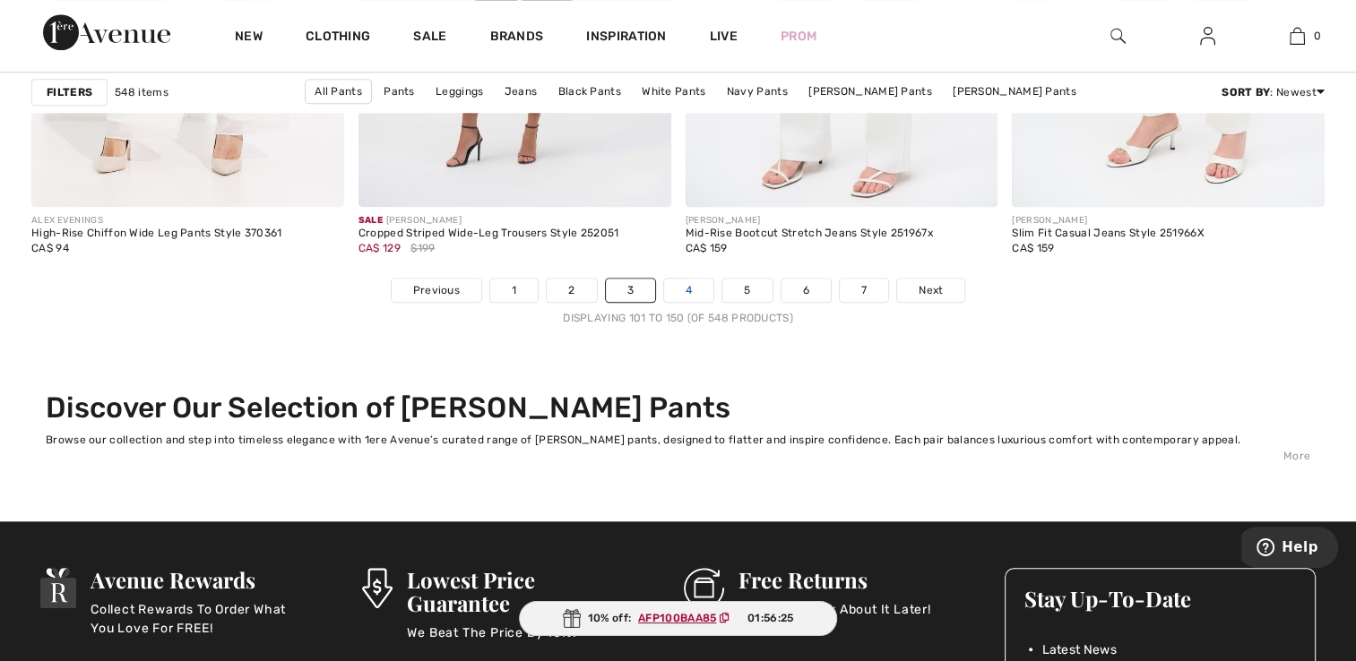
click at [696, 283] on link "4" at bounding box center [688, 290] width 49 height 23
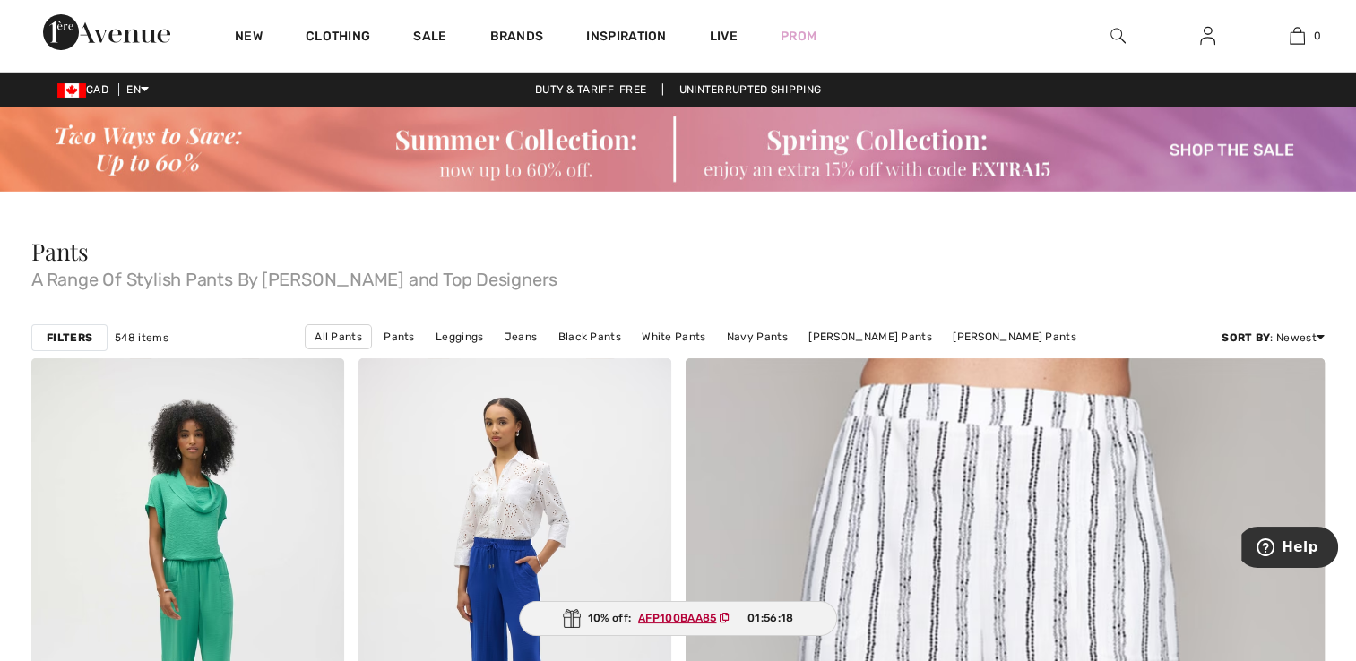
drag, startPoint x: 1355, startPoint y: 644, endPoint x: 1362, endPoint y: 657, distance: 14.4
click at [1355, 657] on html "We value your privacy We use cookies to enhance your browsing experience, serve…" at bounding box center [678, 330] width 1356 height 661
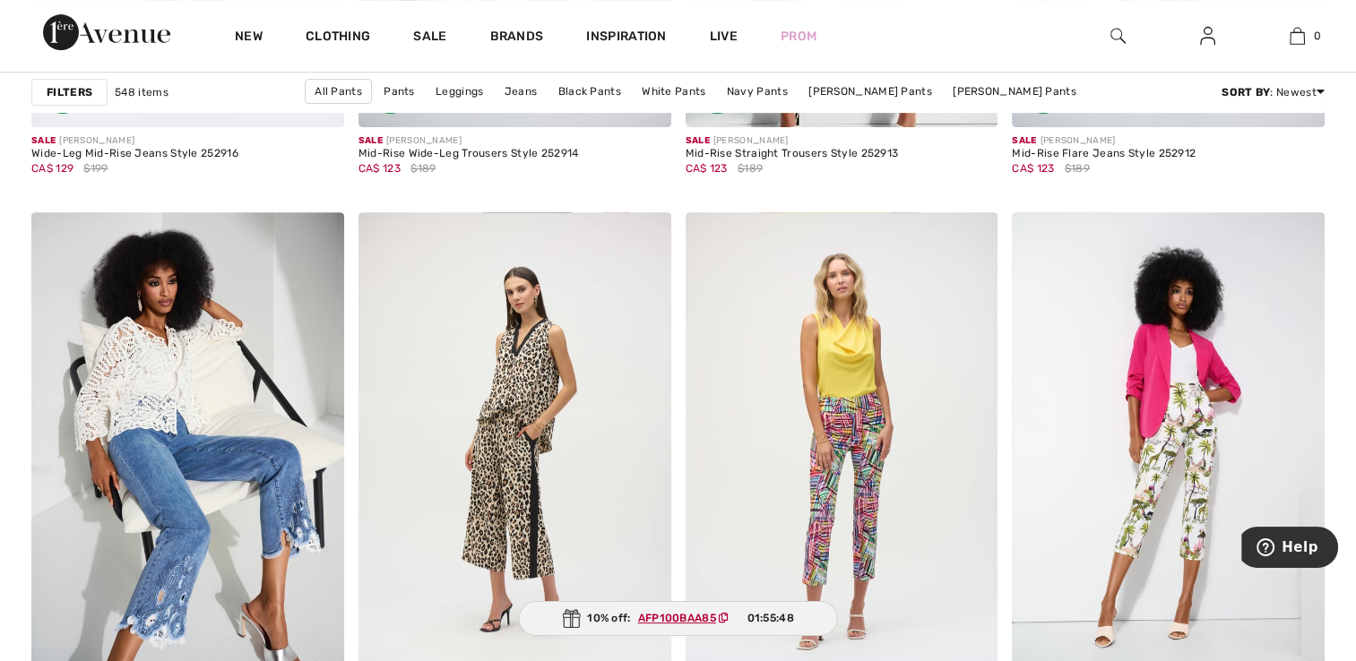
scroll to position [7561, 0]
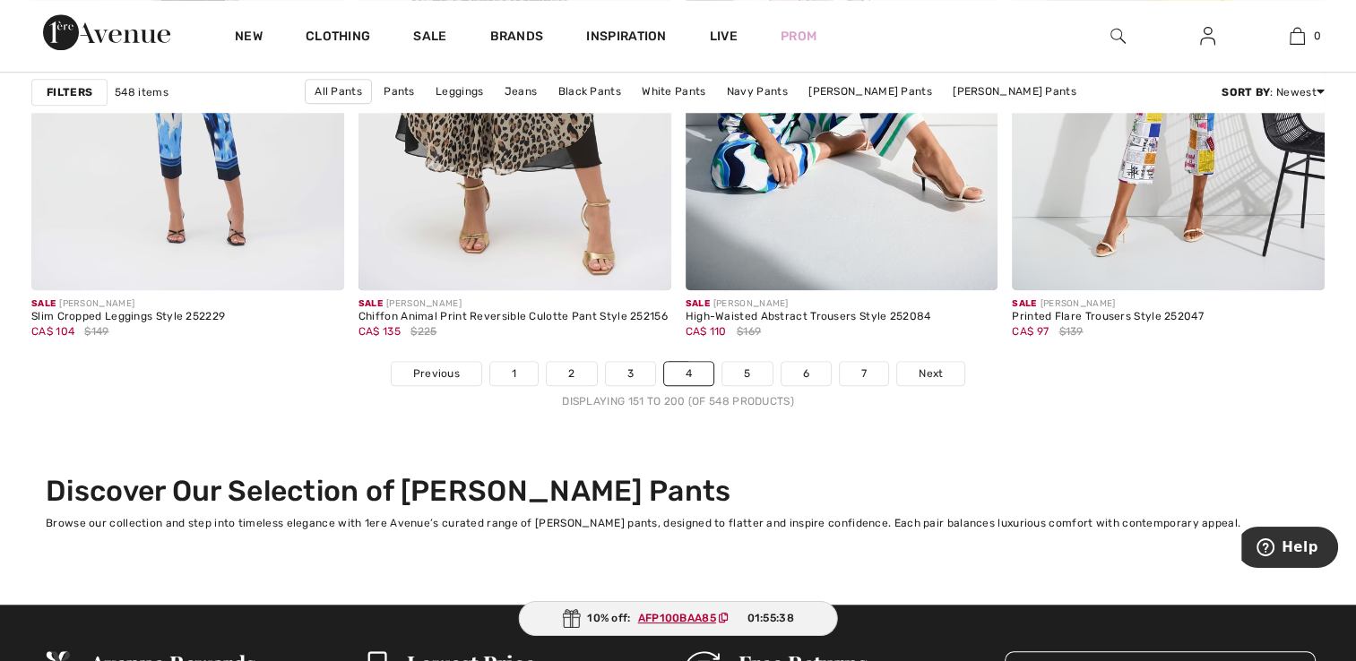
scroll to position [8481, 0]
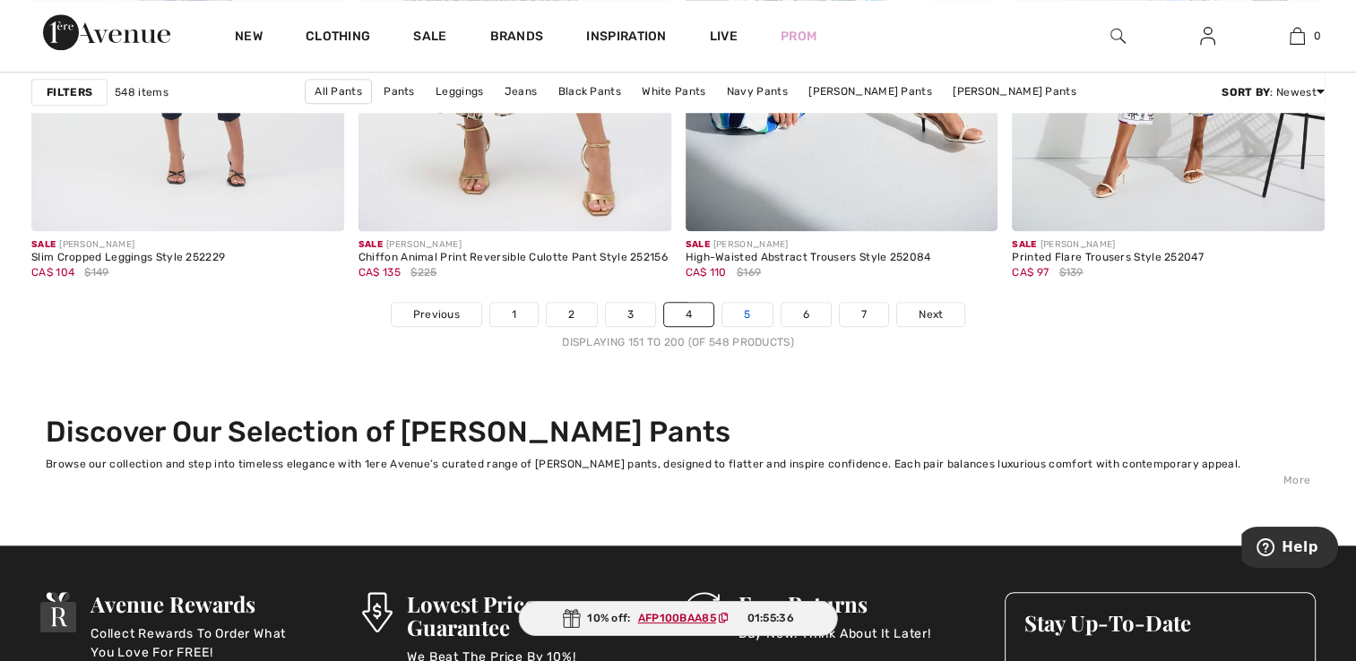
click at [742, 306] on link "5" at bounding box center [746, 314] width 49 height 23
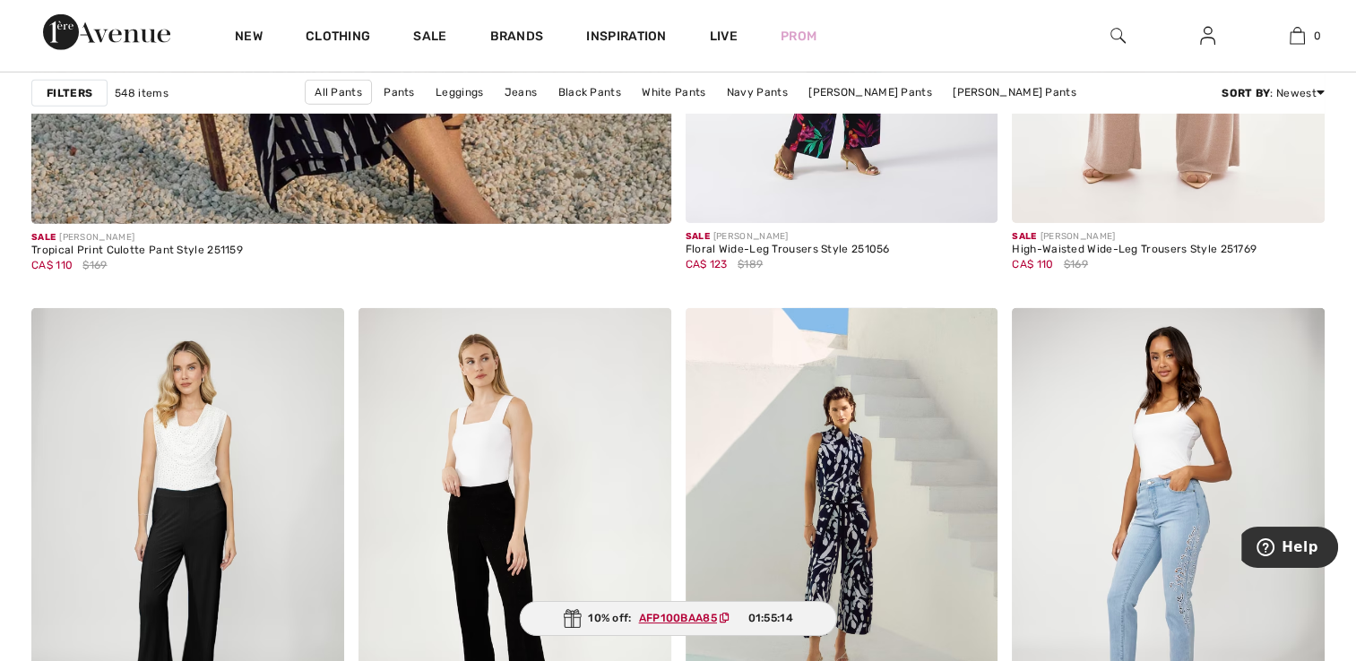
scroll to position [5555, 0]
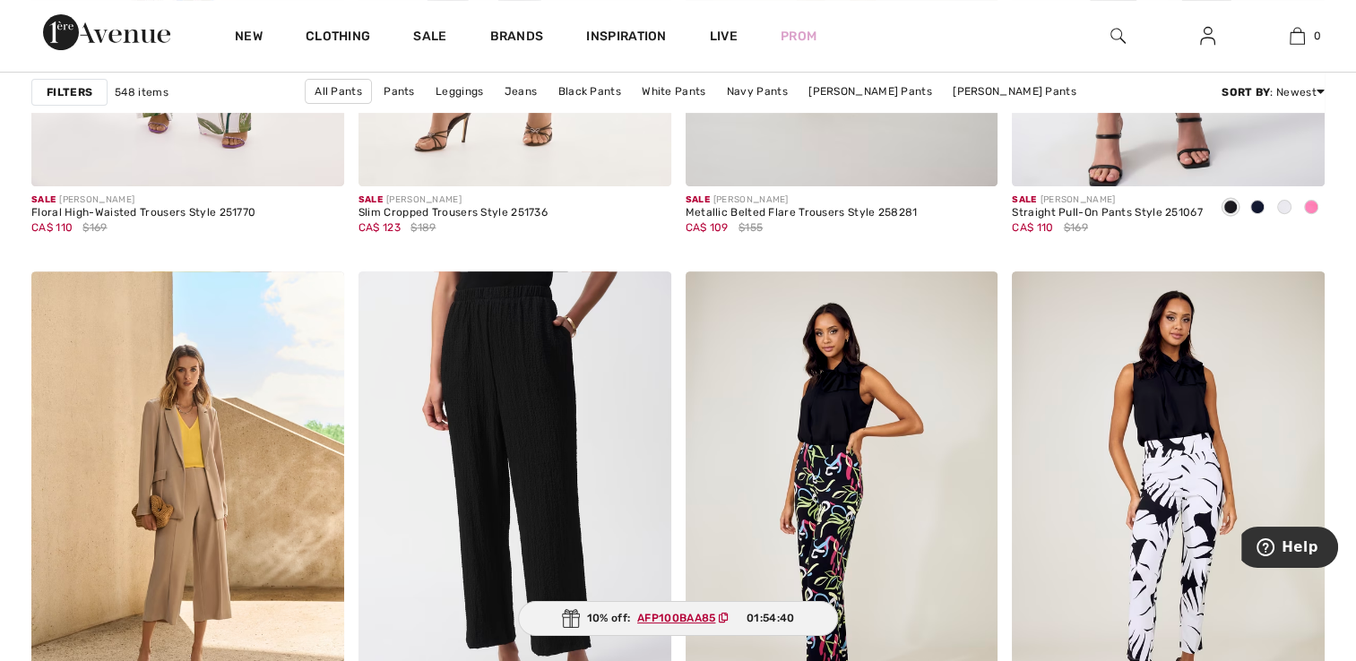
scroll to position [7478, 0]
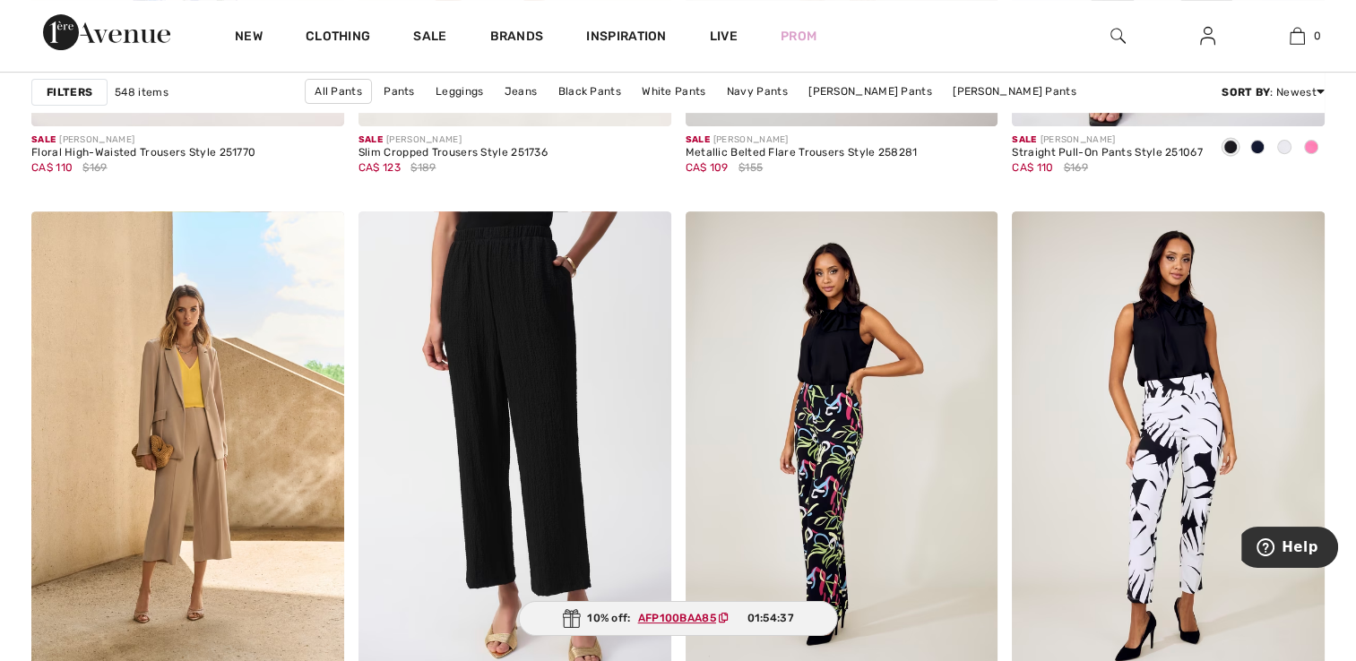
drag, startPoint x: 1350, startPoint y: 641, endPoint x: 1353, endPoint y: 651, distance: 10.2
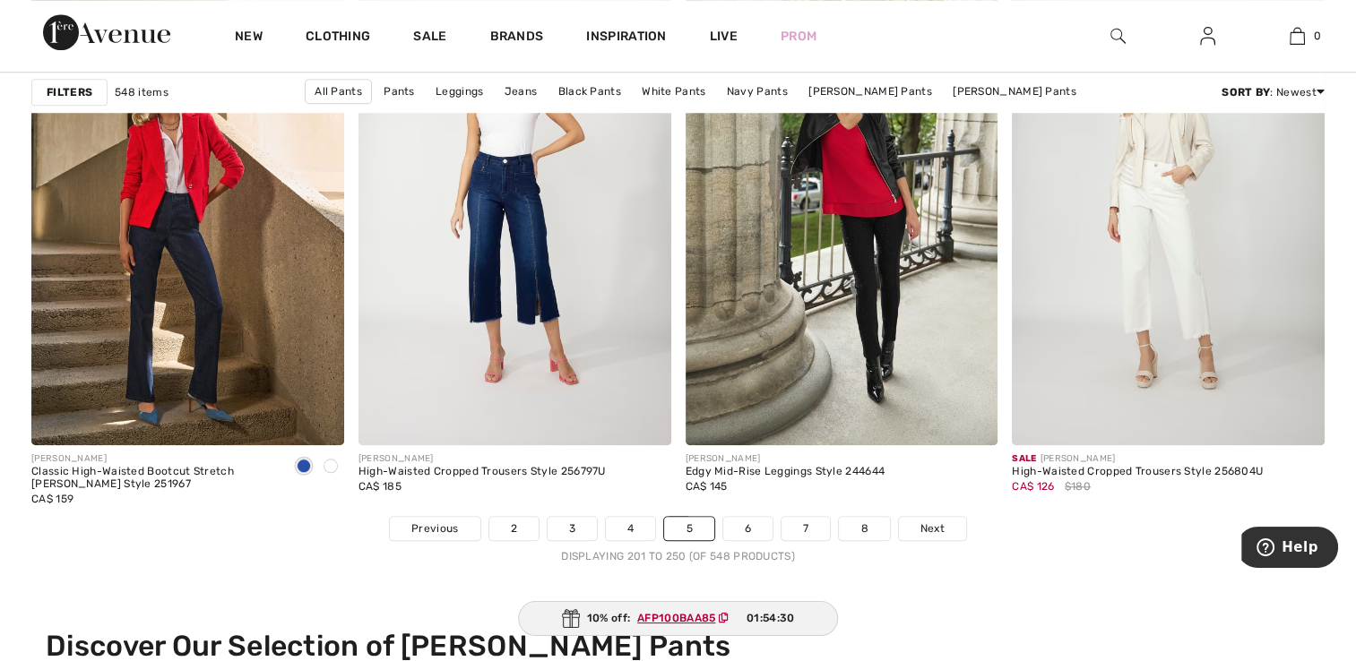
scroll to position [8302, 0]
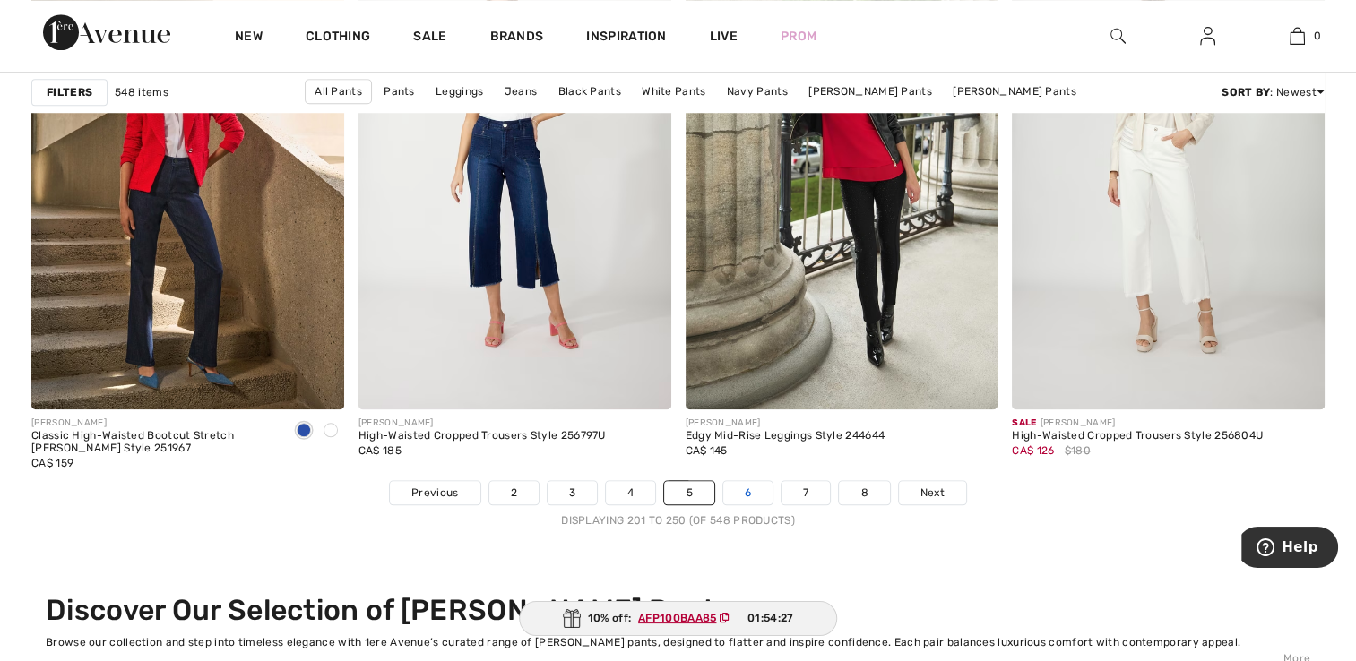
click at [748, 491] on link "6" at bounding box center [747, 492] width 49 height 23
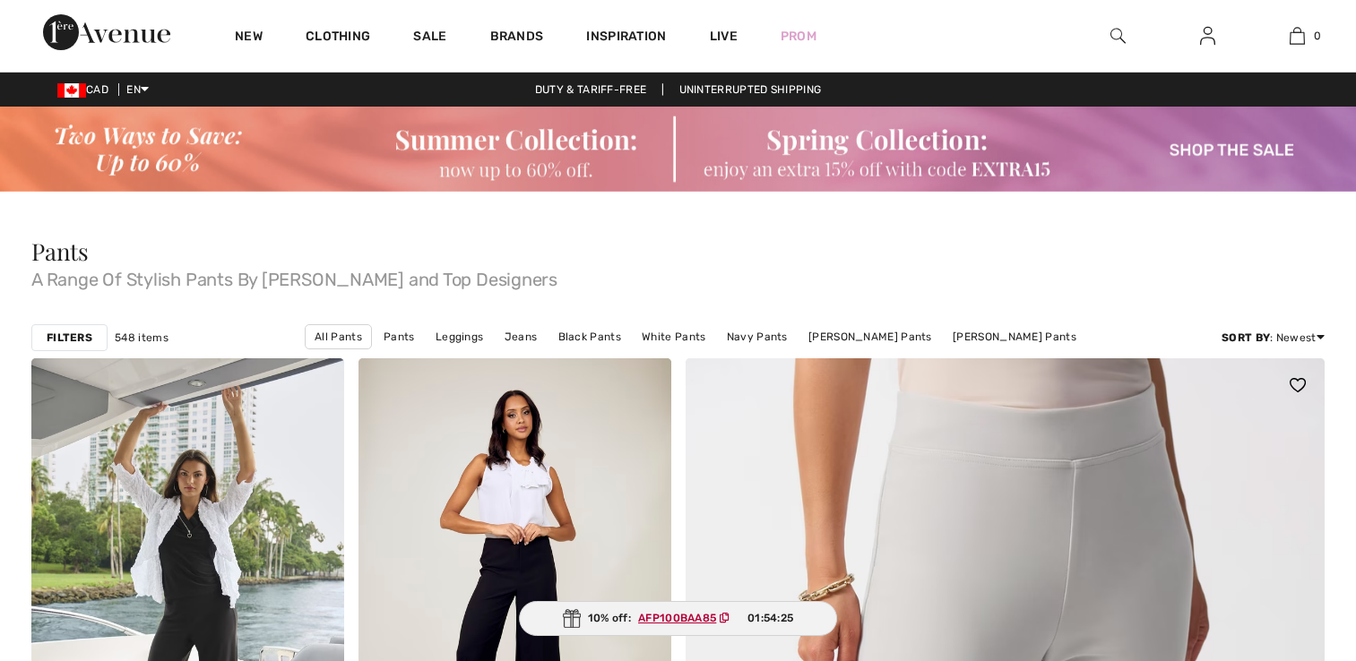
checkbox input "true"
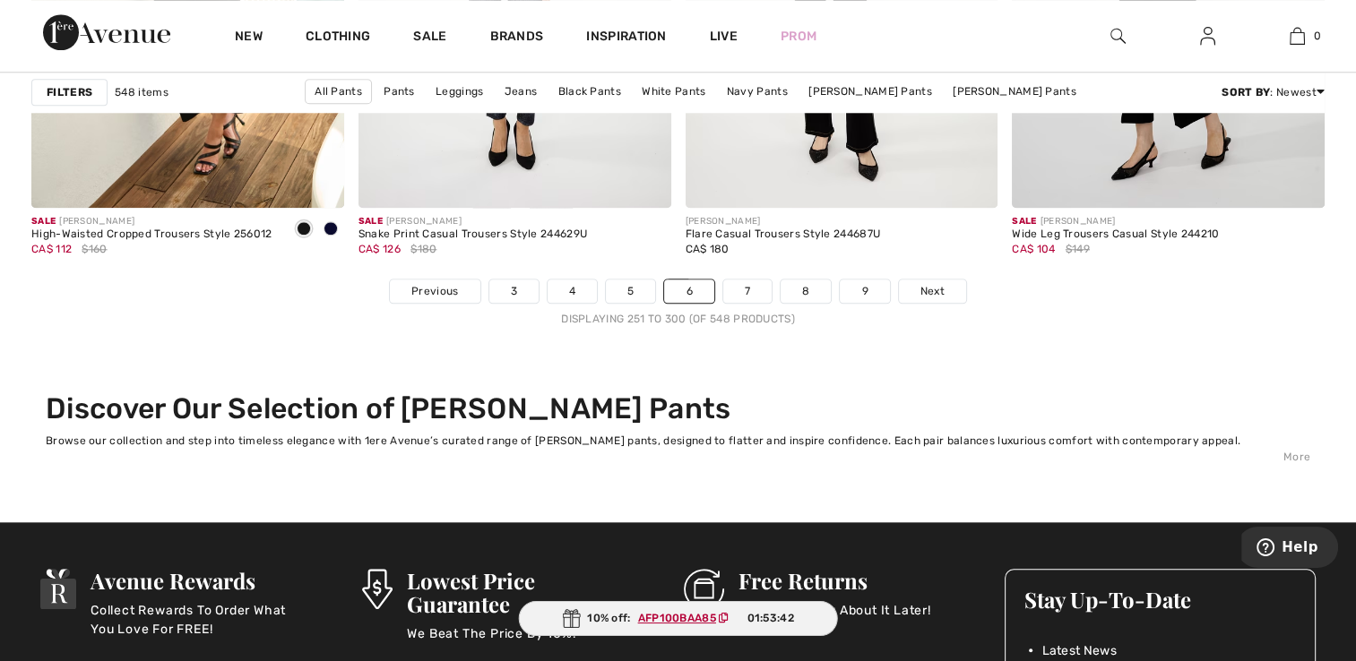
scroll to position [8516, 0]
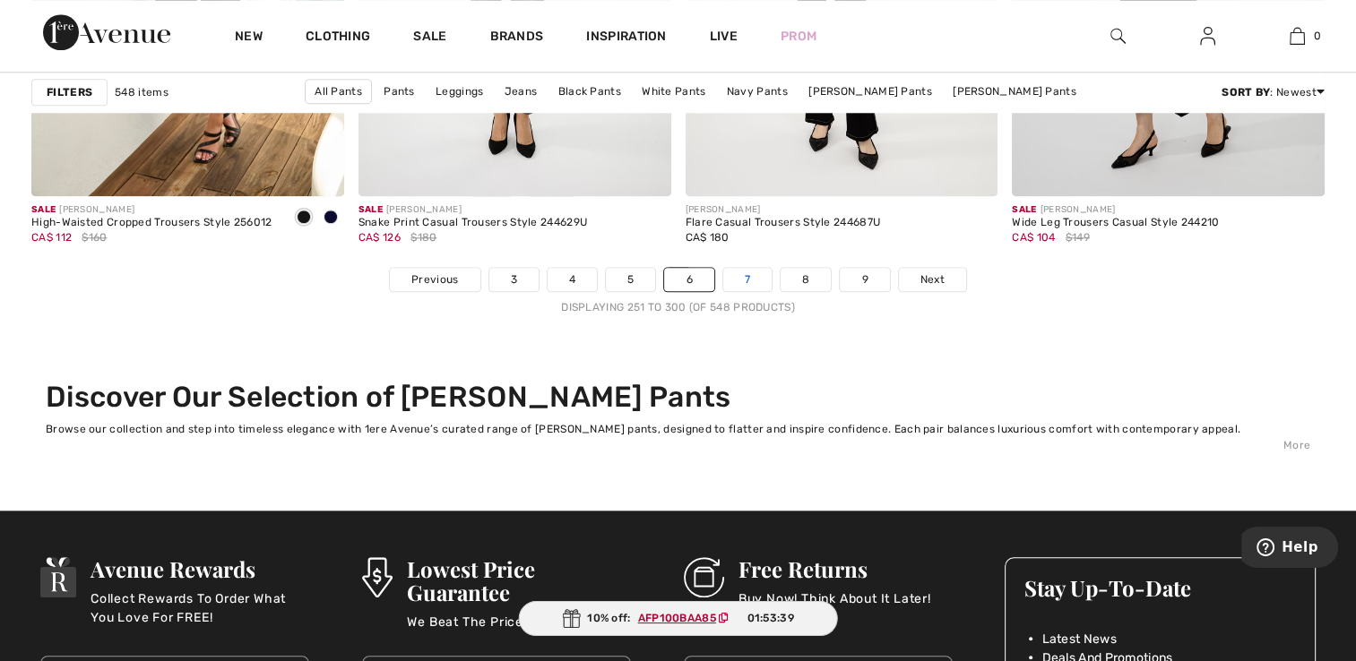
click at [743, 273] on link "7" at bounding box center [747, 279] width 48 height 23
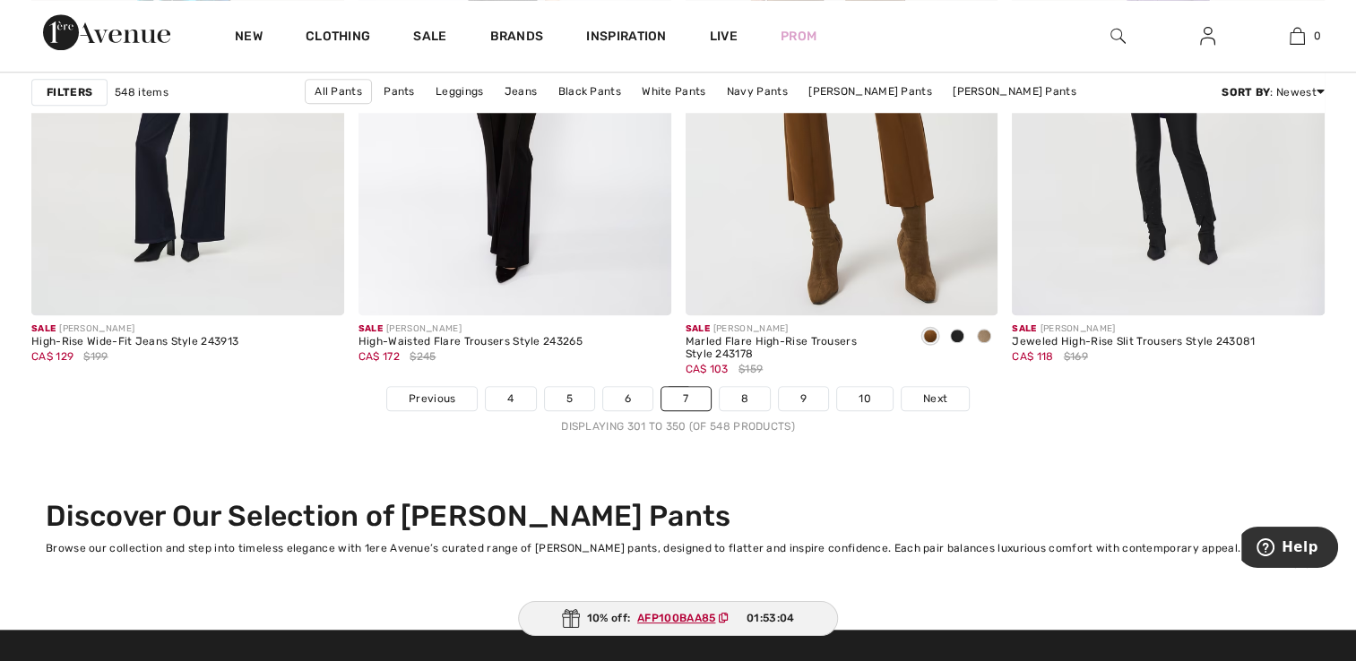
scroll to position [8480, 0]
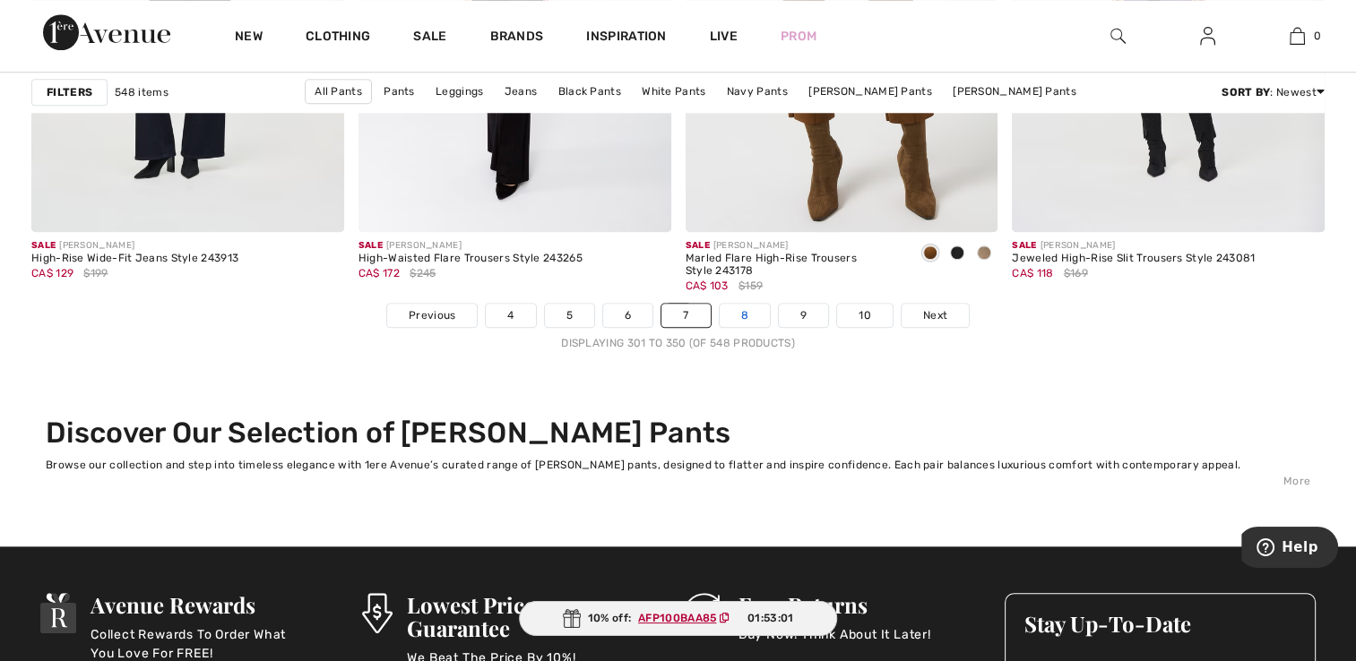
click at [738, 316] on link "8" at bounding box center [744, 315] width 50 height 23
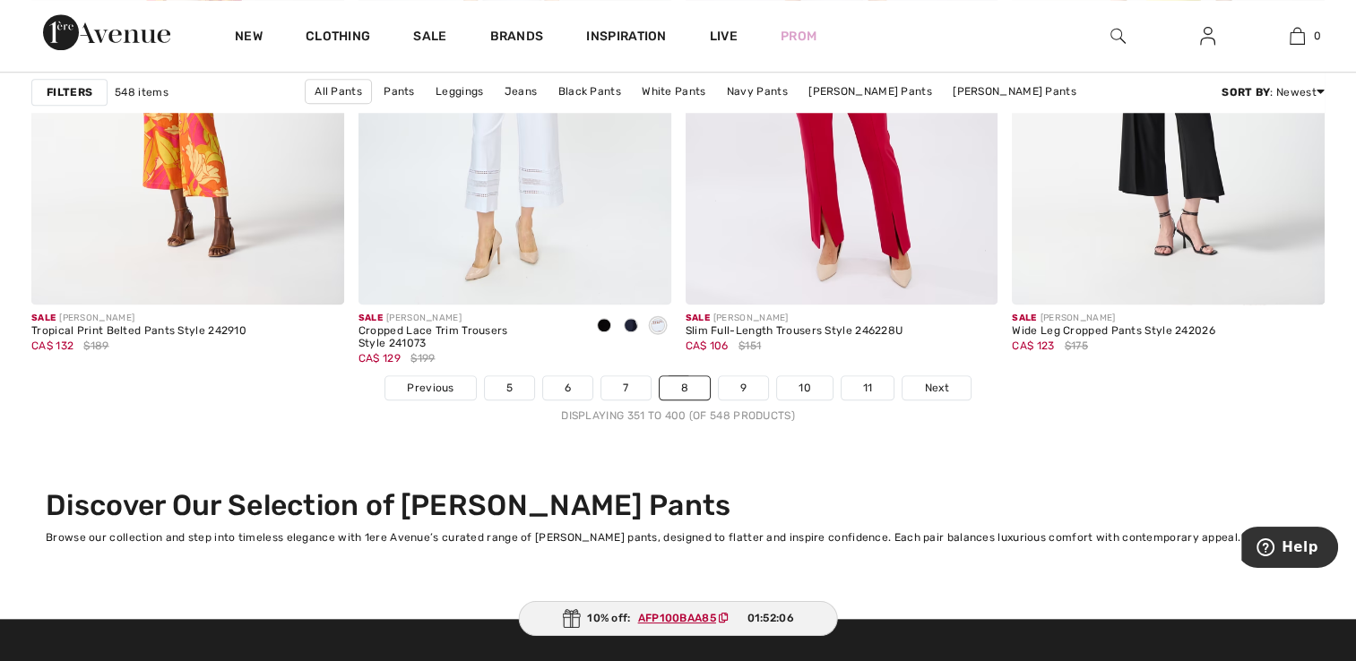
scroll to position [8443, 0]
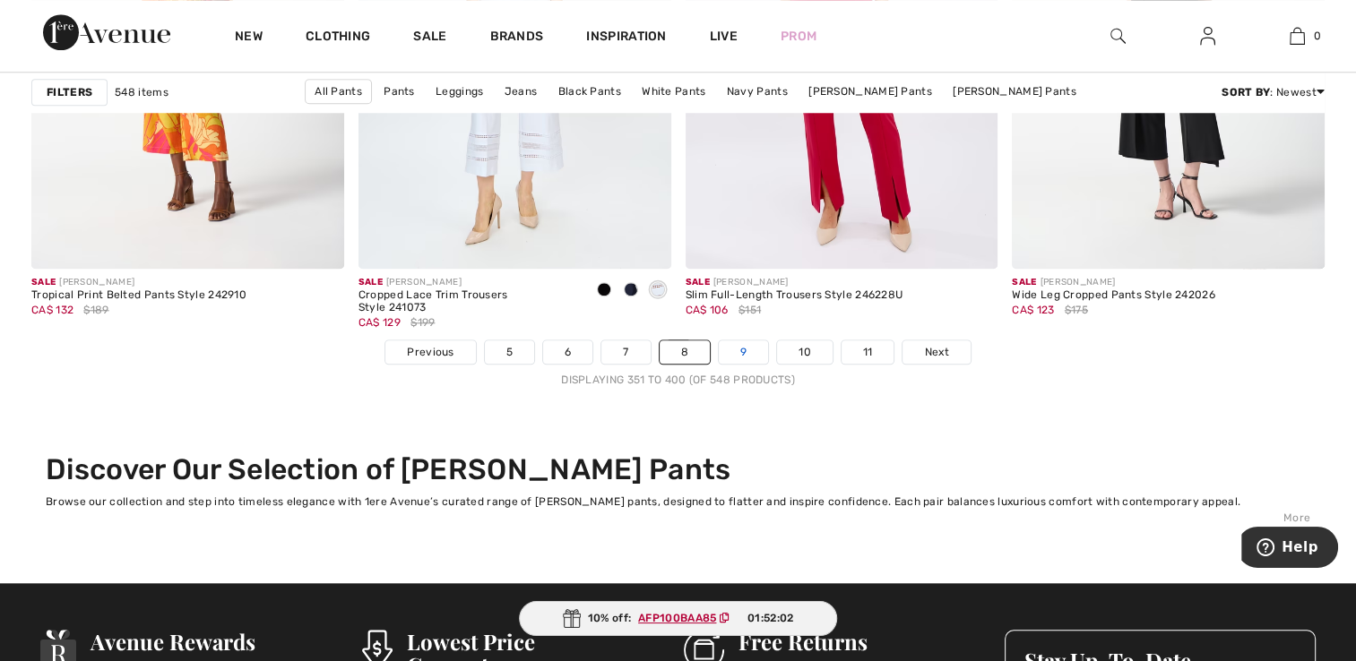
click at [747, 345] on link "9" at bounding box center [743, 351] width 49 height 23
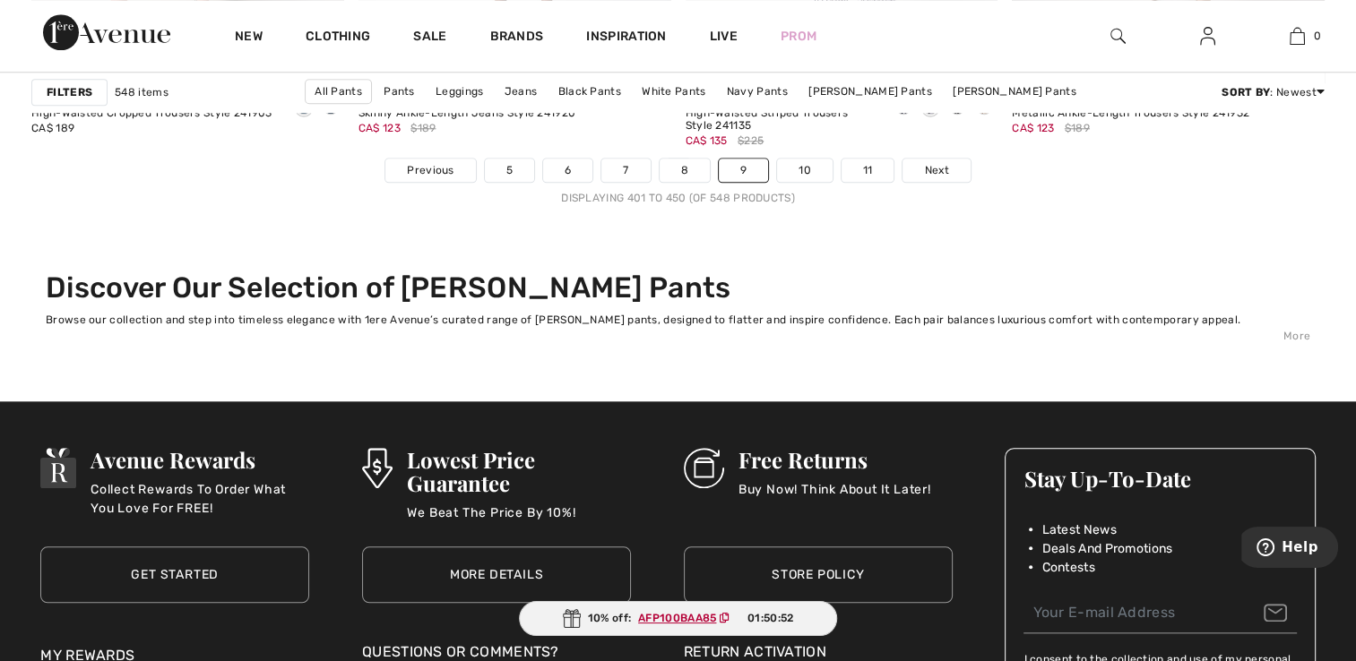
scroll to position [8637, 0]
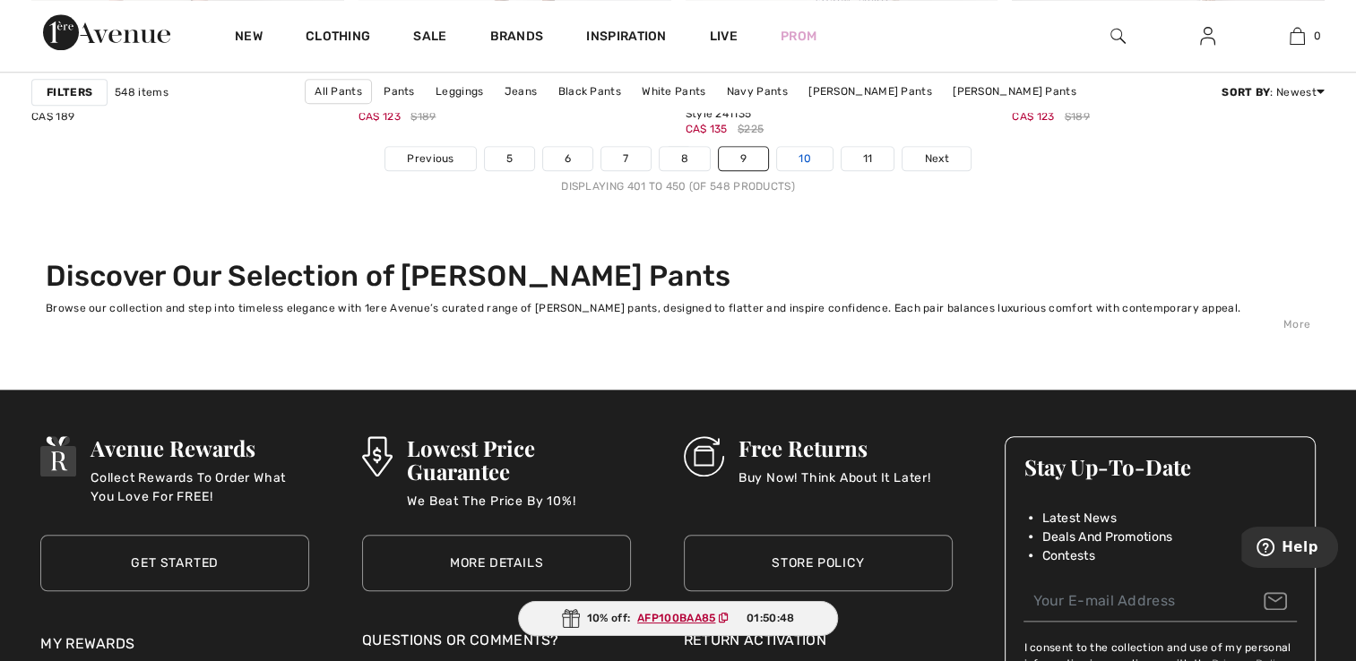
click at [802, 155] on link "10" at bounding box center [805, 158] width 56 height 23
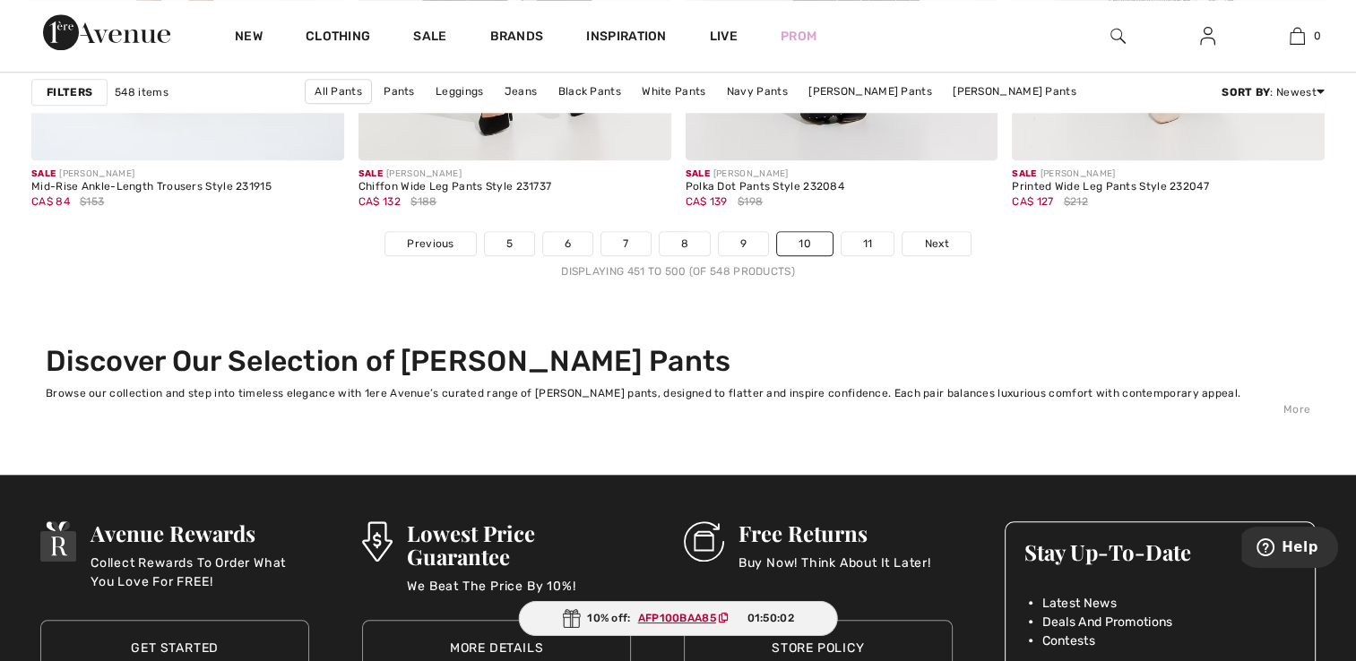
scroll to position [8587, 0]
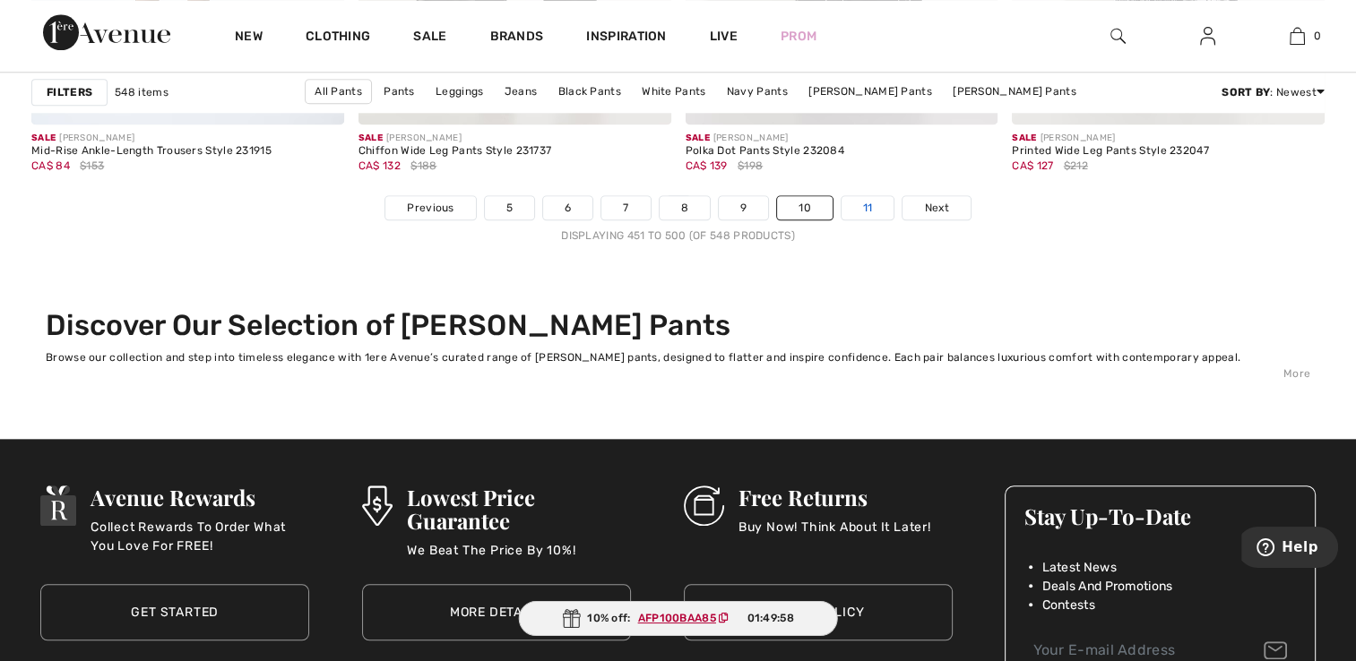
click at [857, 201] on link "11" at bounding box center [867, 207] width 53 height 23
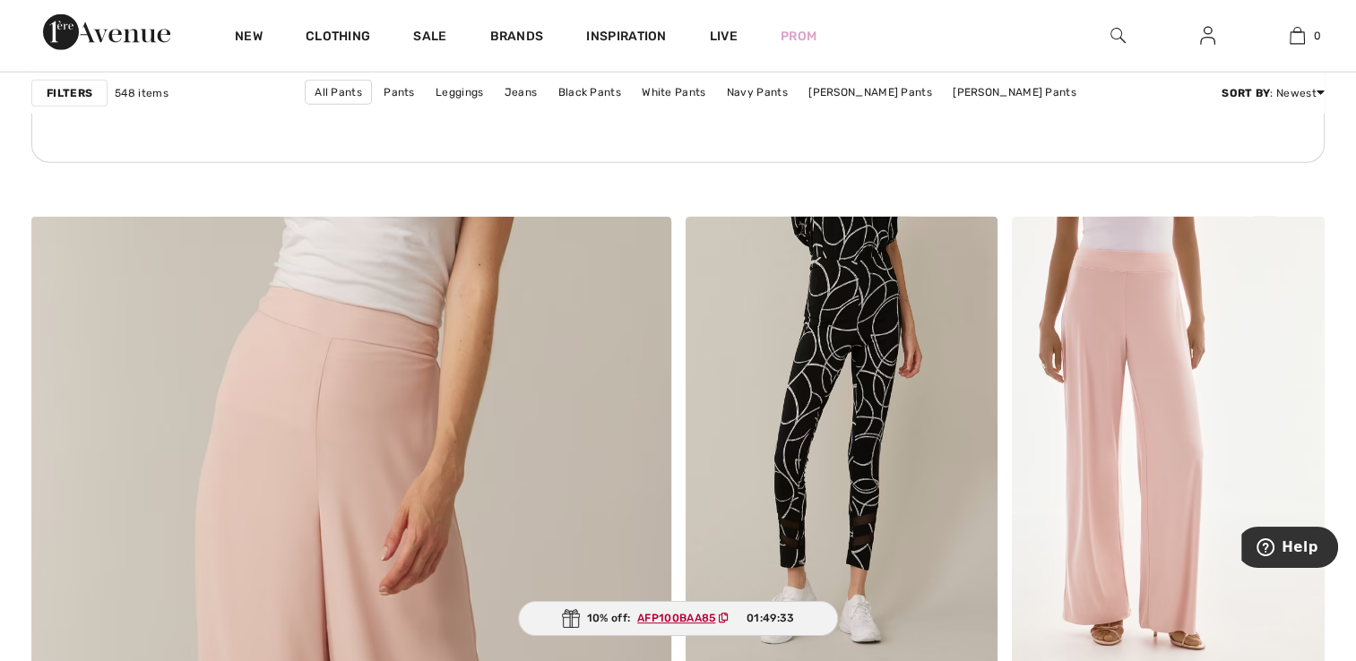
scroll to position [4504, 0]
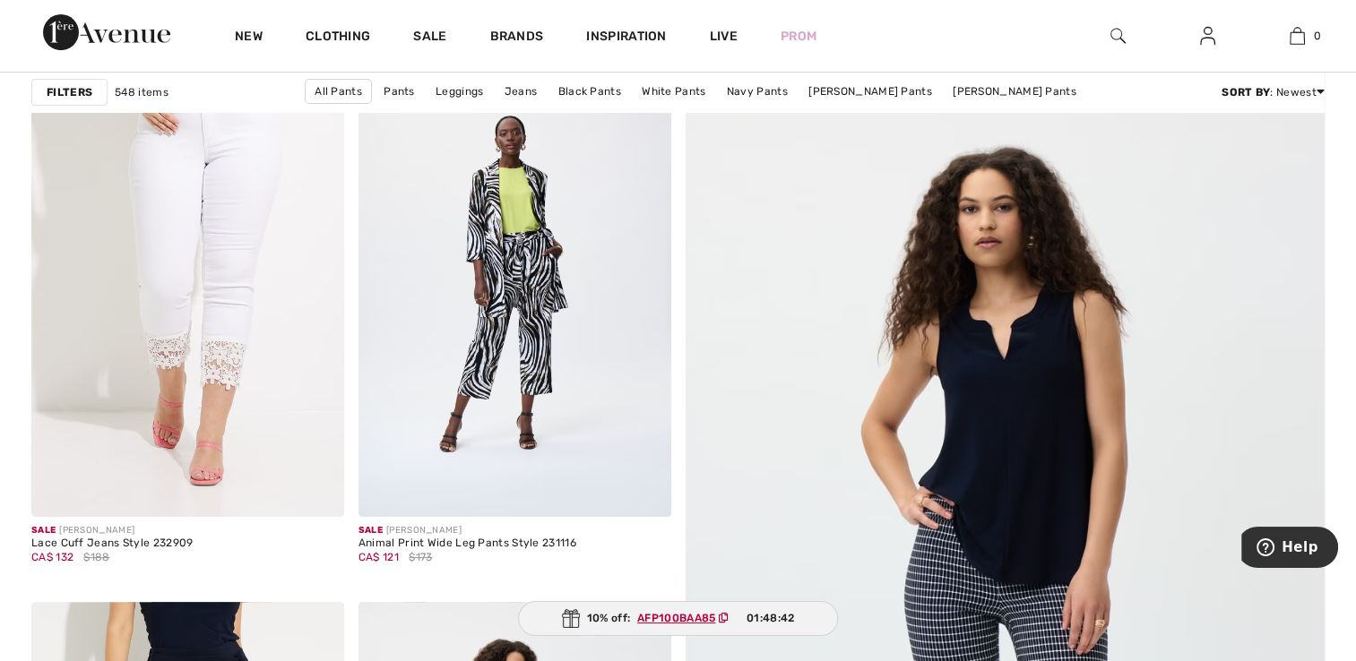
scroll to position [0, 0]
